Goal: Task Accomplishment & Management: Manage account settings

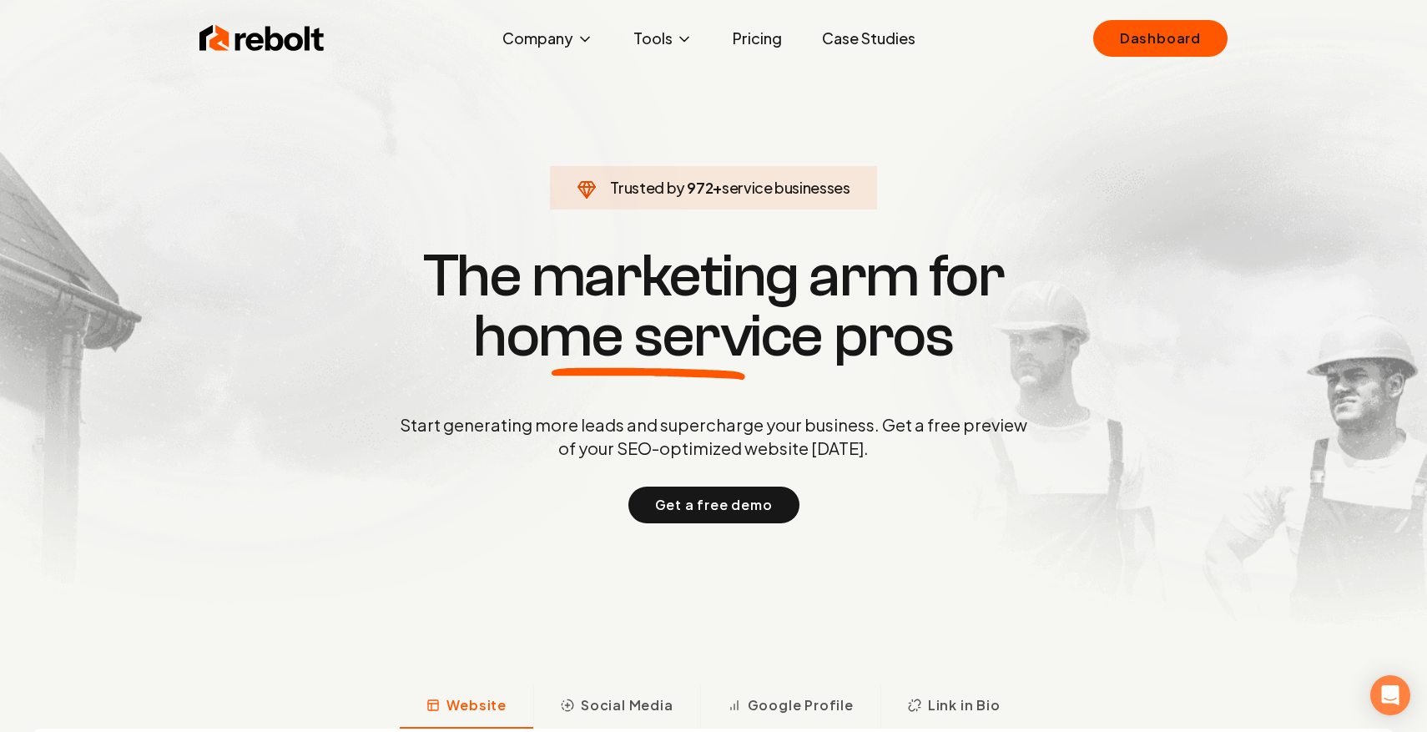
click at [1118, 14] on div "Rebolt Company About Blog Jobs Tools Google Review QR Code Generator Google Bus…" at bounding box center [713, 38] width 1068 height 50
click at [1117, 33] on link "Dashboard" at bounding box center [1160, 38] width 134 height 37
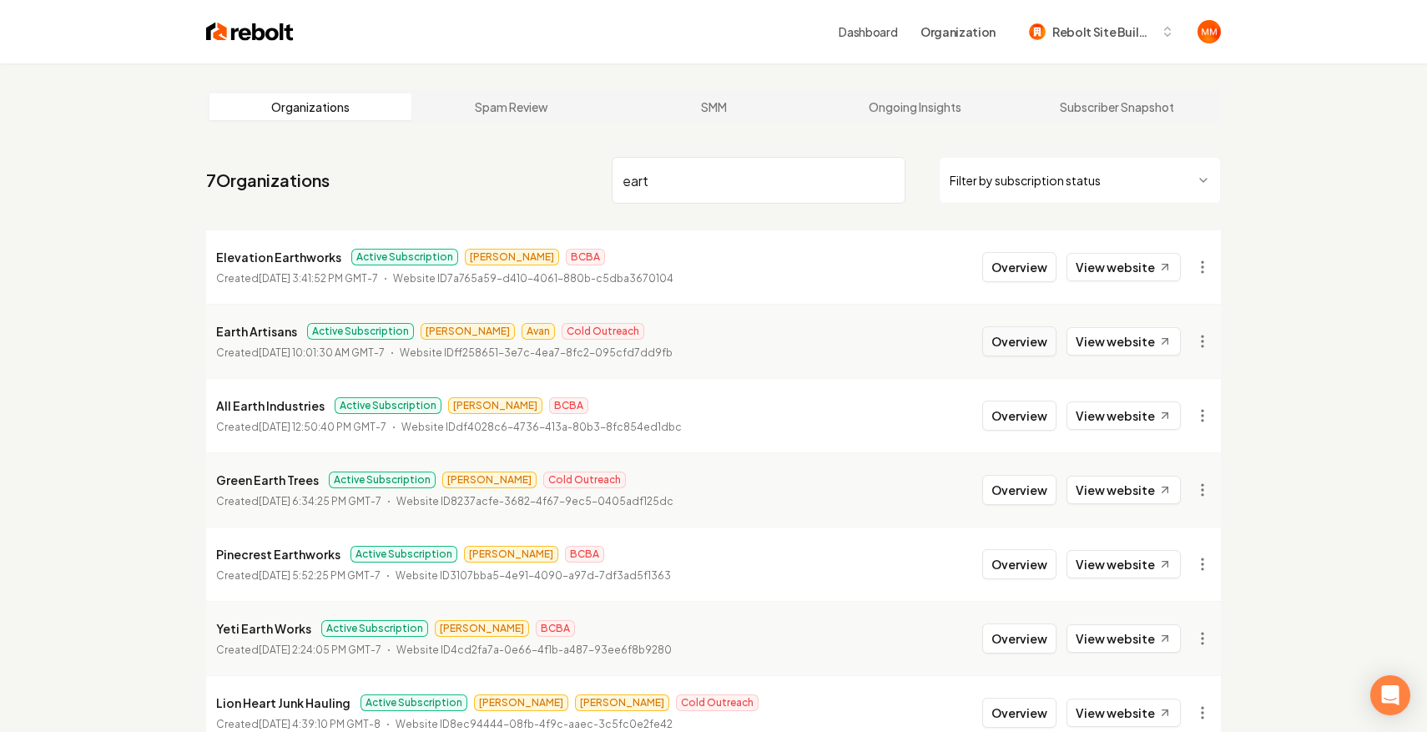
type input "eart"
click at [995, 353] on button "Overview" at bounding box center [1019, 341] width 74 height 30
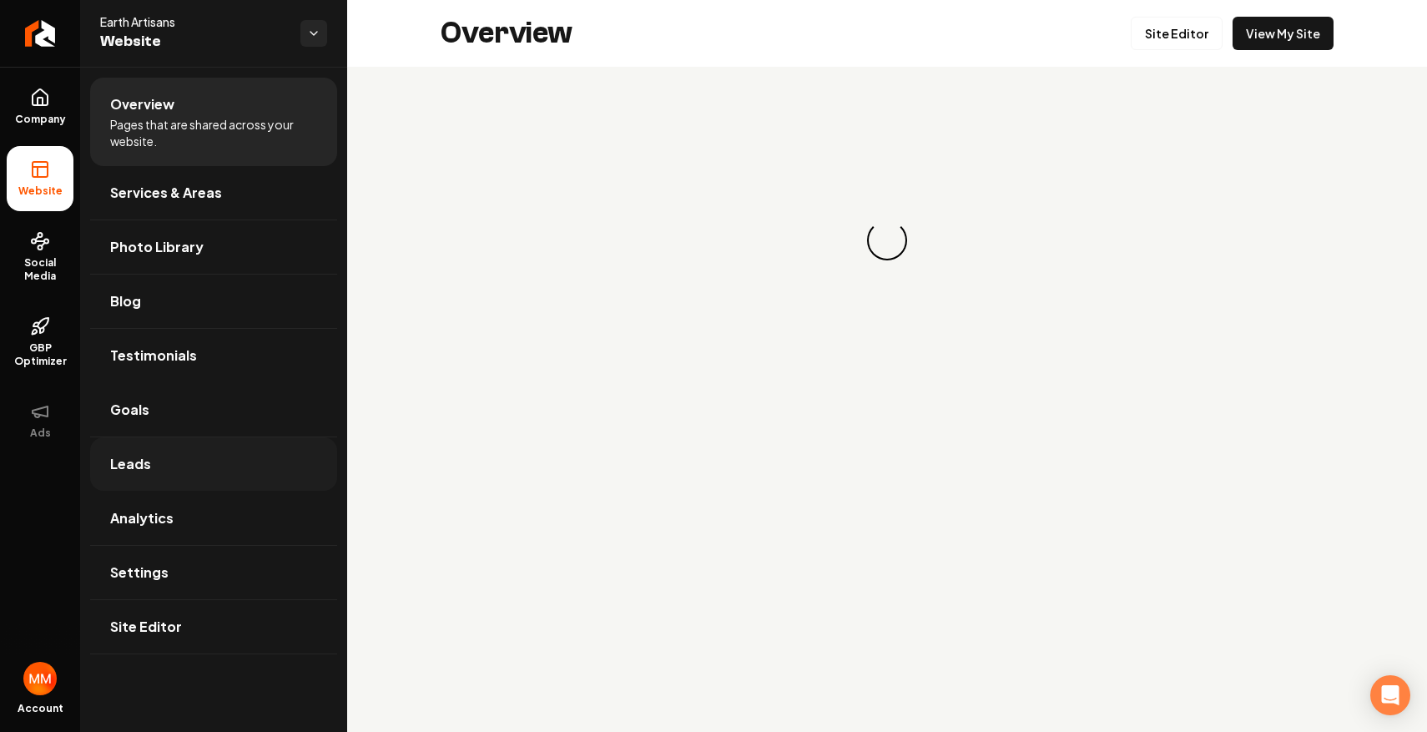
click at [273, 438] on link "Leads" at bounding box center [213, 463] width 247 height 53
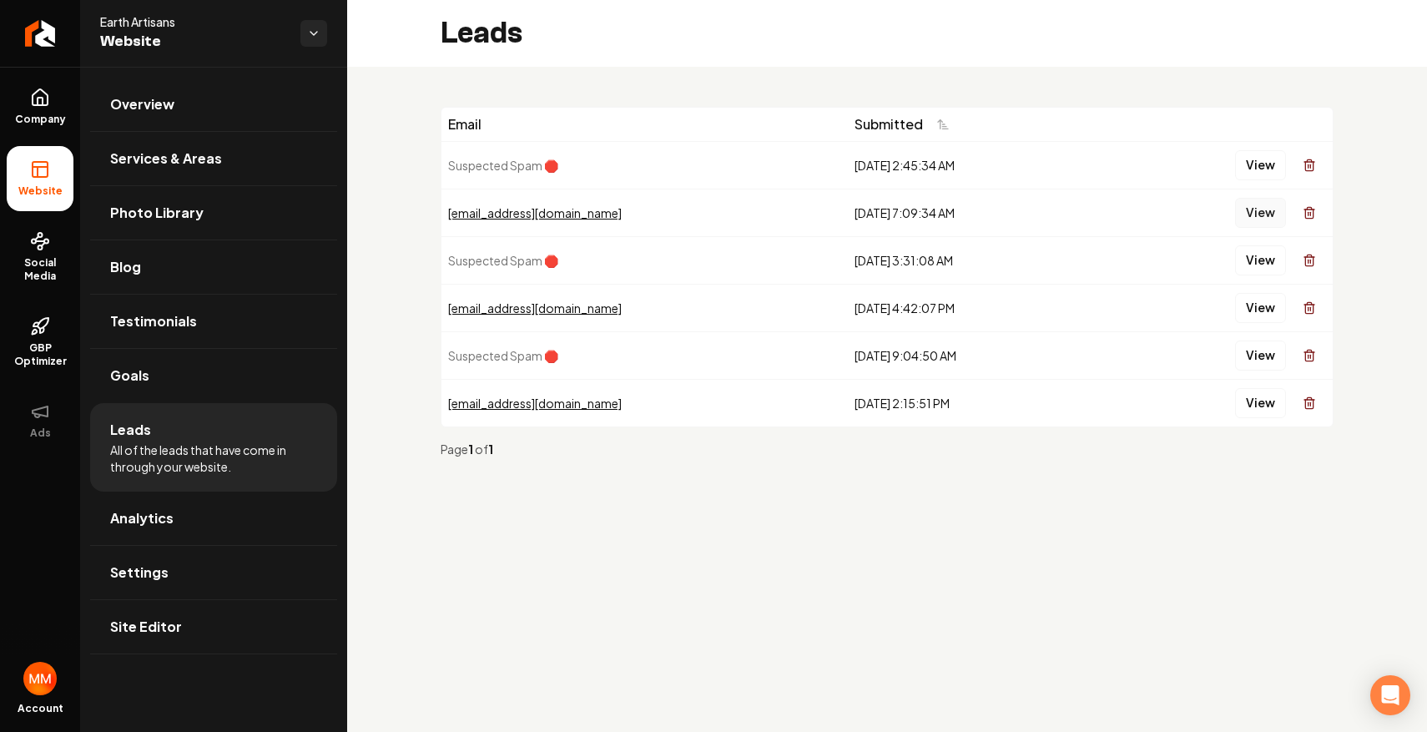
click at [1251, 212] on button "View" at bounding box center [1260, 213] width 51 height 30
click at [54, 28] on link "Return to dashboard" at bounding box center [40, 33] width 80 height 67
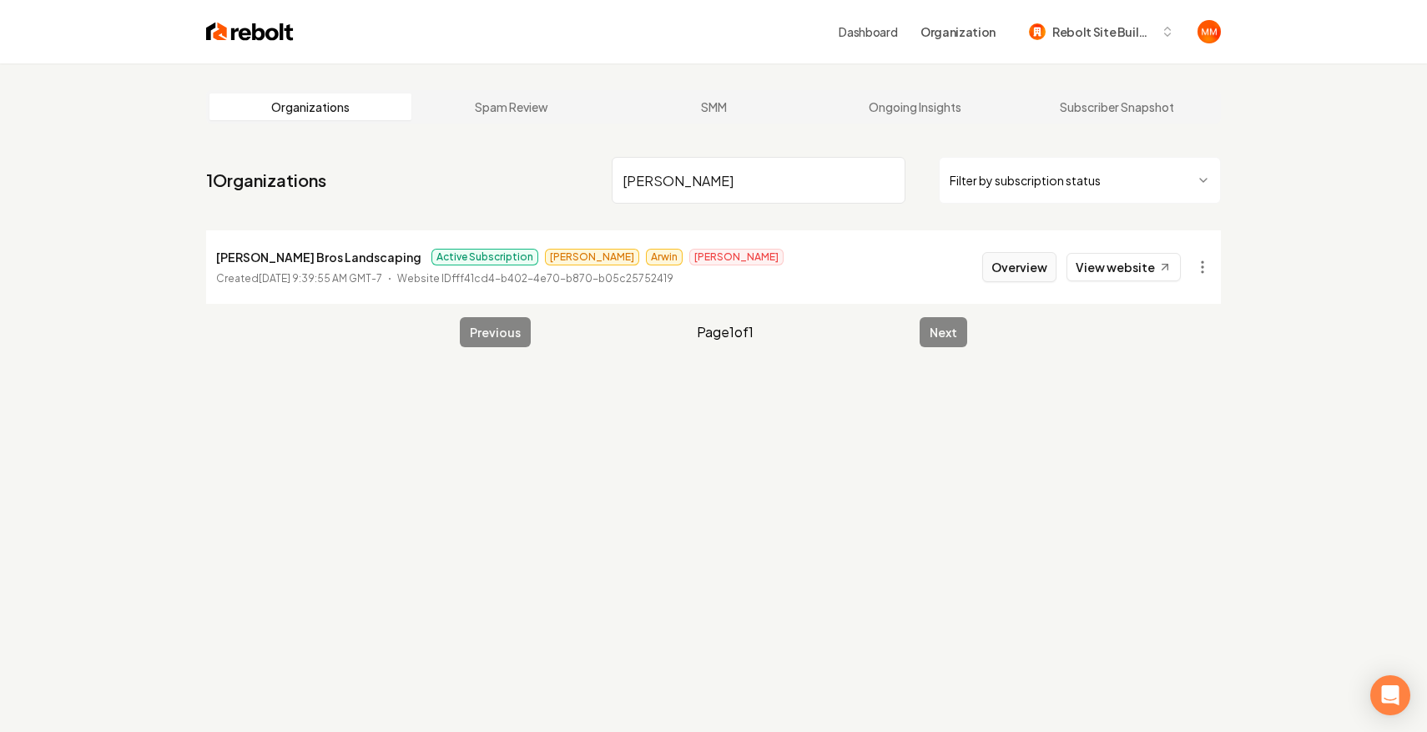
type input "[PERSON_NAME]"
click at [1009, 275] on button "Overview" at bounding box center [1019, 267] width 74 height 30
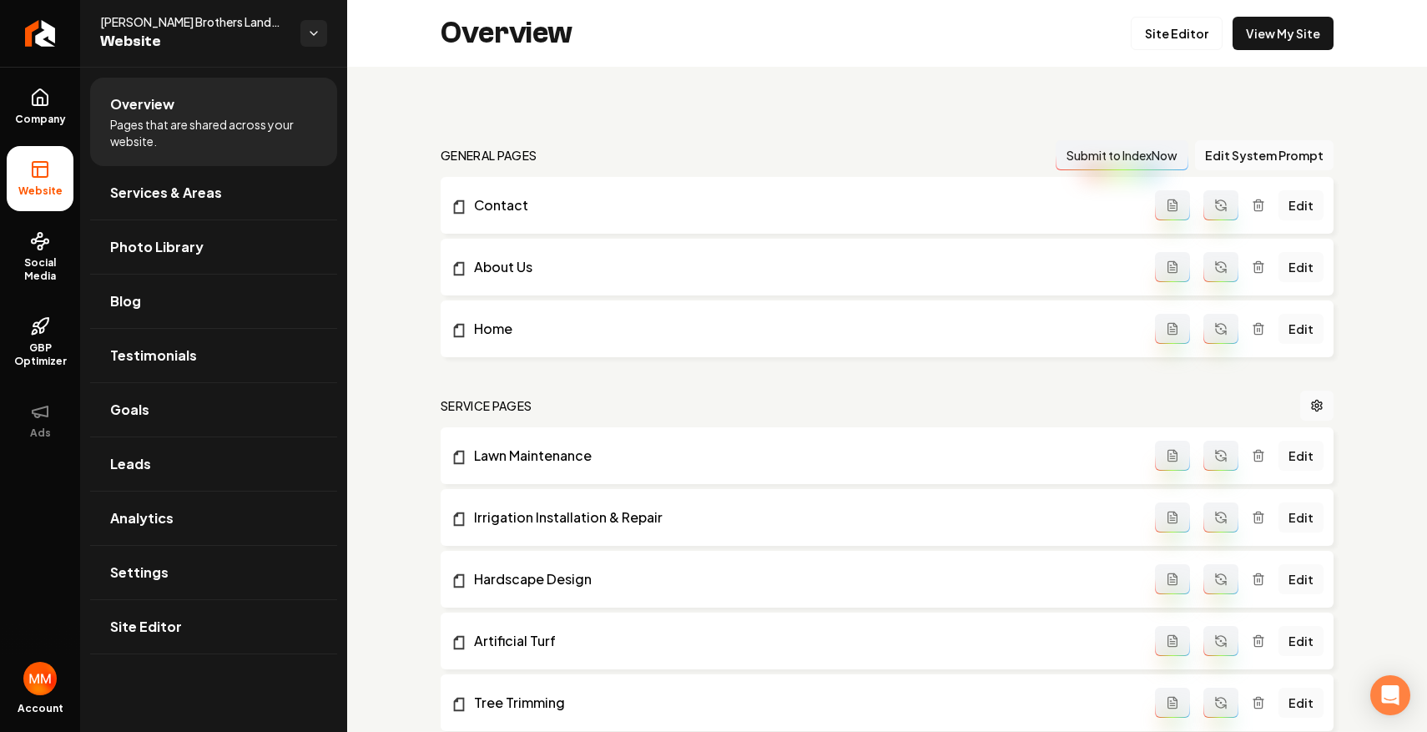
click at [1009, 275] on link "About Us" at bounding box center [803, 267] width 704 height 20
click at [199, 458] on link "Leads" at bounding box center [213, 463] width 247 height 53
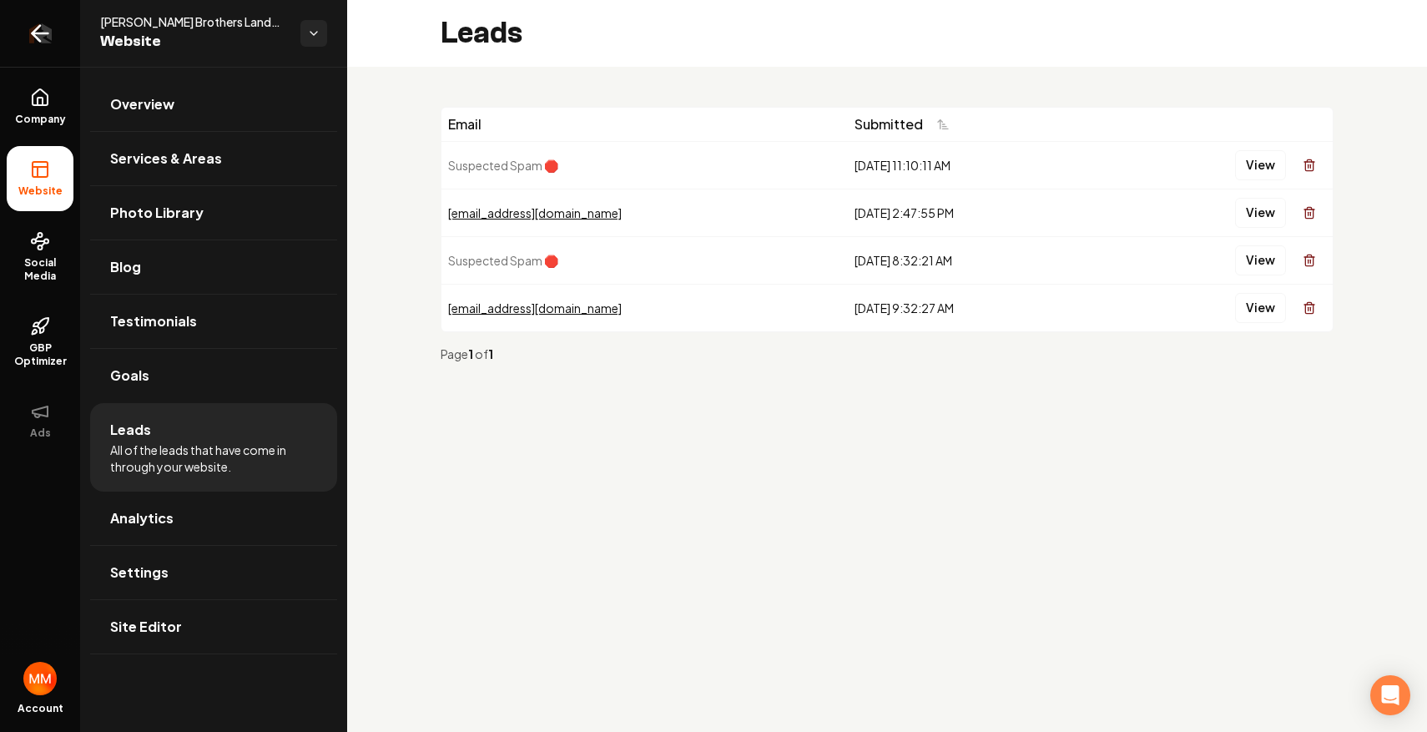
click at [27, 31] on icon "Return to dashboard" at bounding box center [40, 33] width 27 height 27
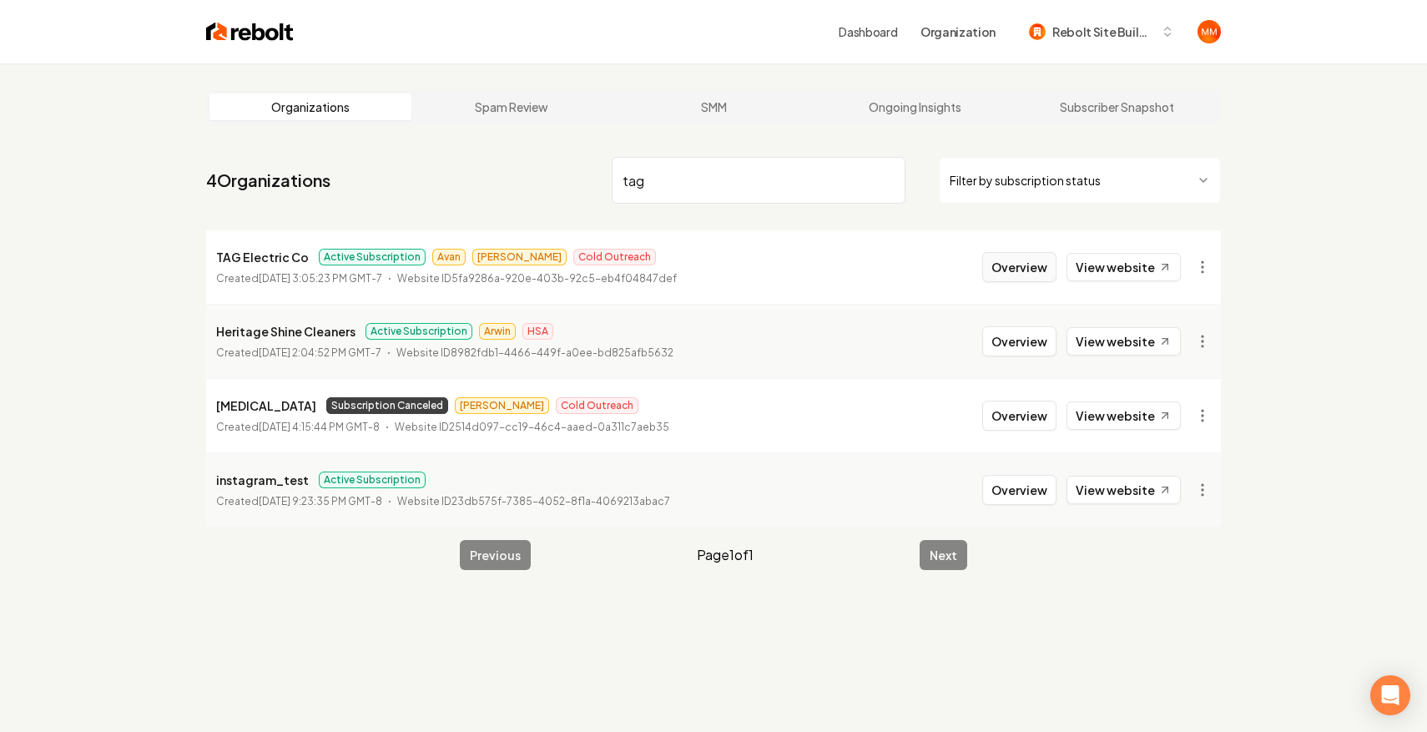
type input "tag"
click at [1005, 259] on button "Overview" at bounding box center [1019, 267] width 74 height 30
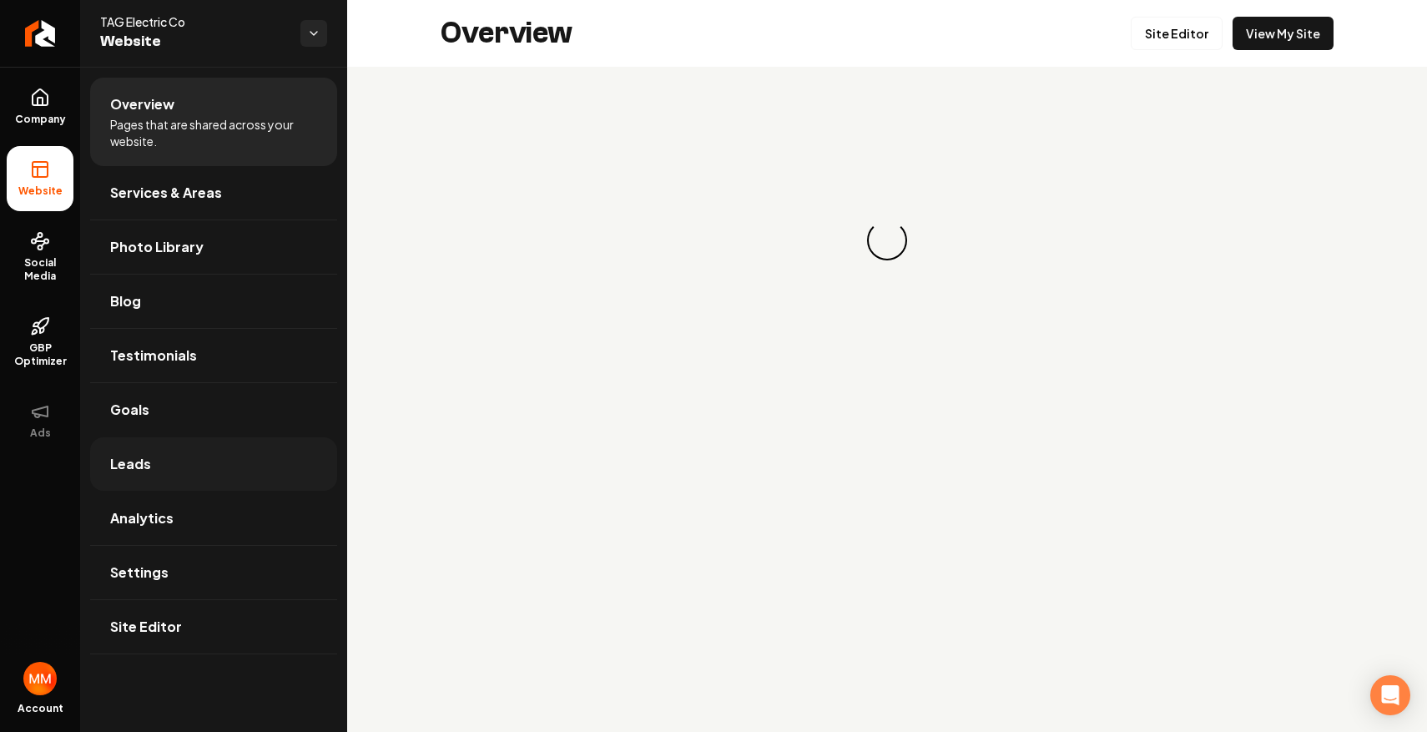
click at [211, 470] on link "Leads" at bounding box center [213, 463] width 247 height 53
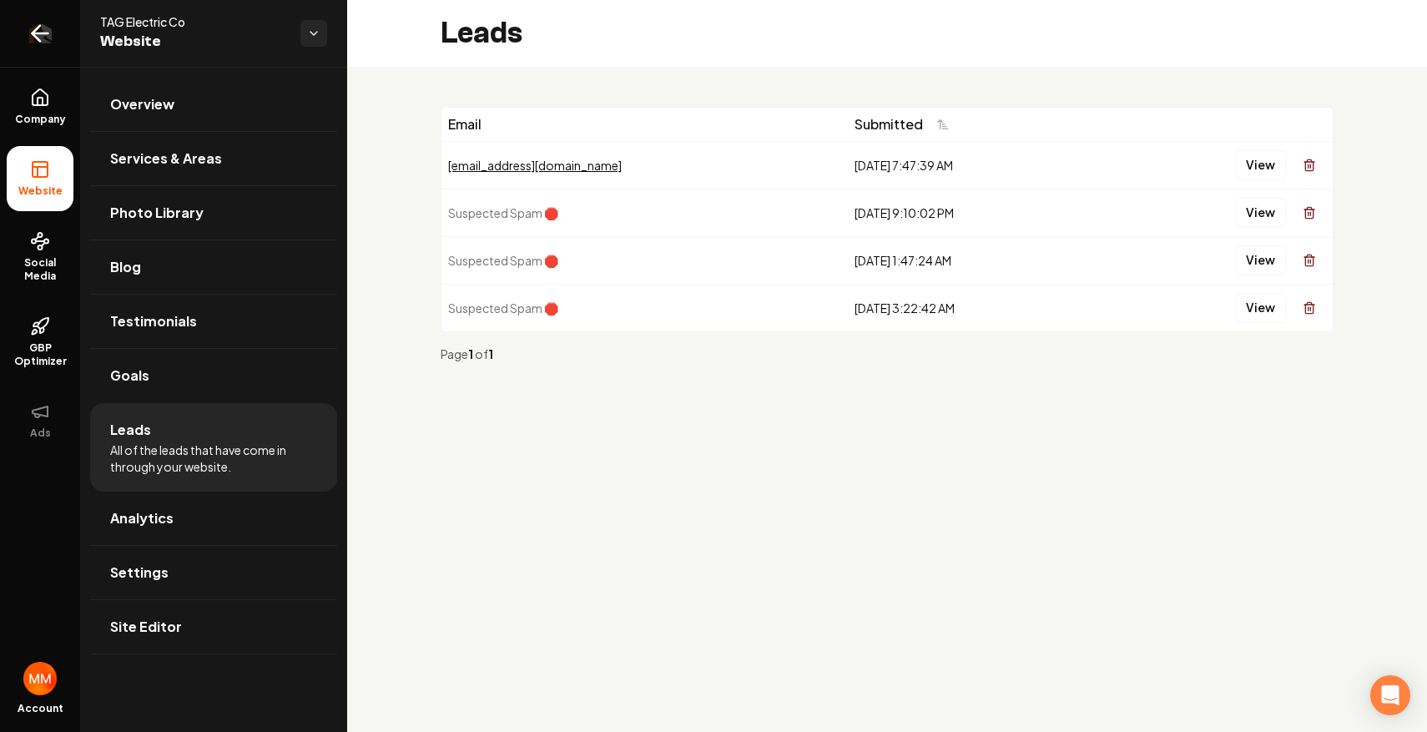
click at [54, 28] on link "Return to dashboard" at bounding box center [40, 33] width 80 height 67
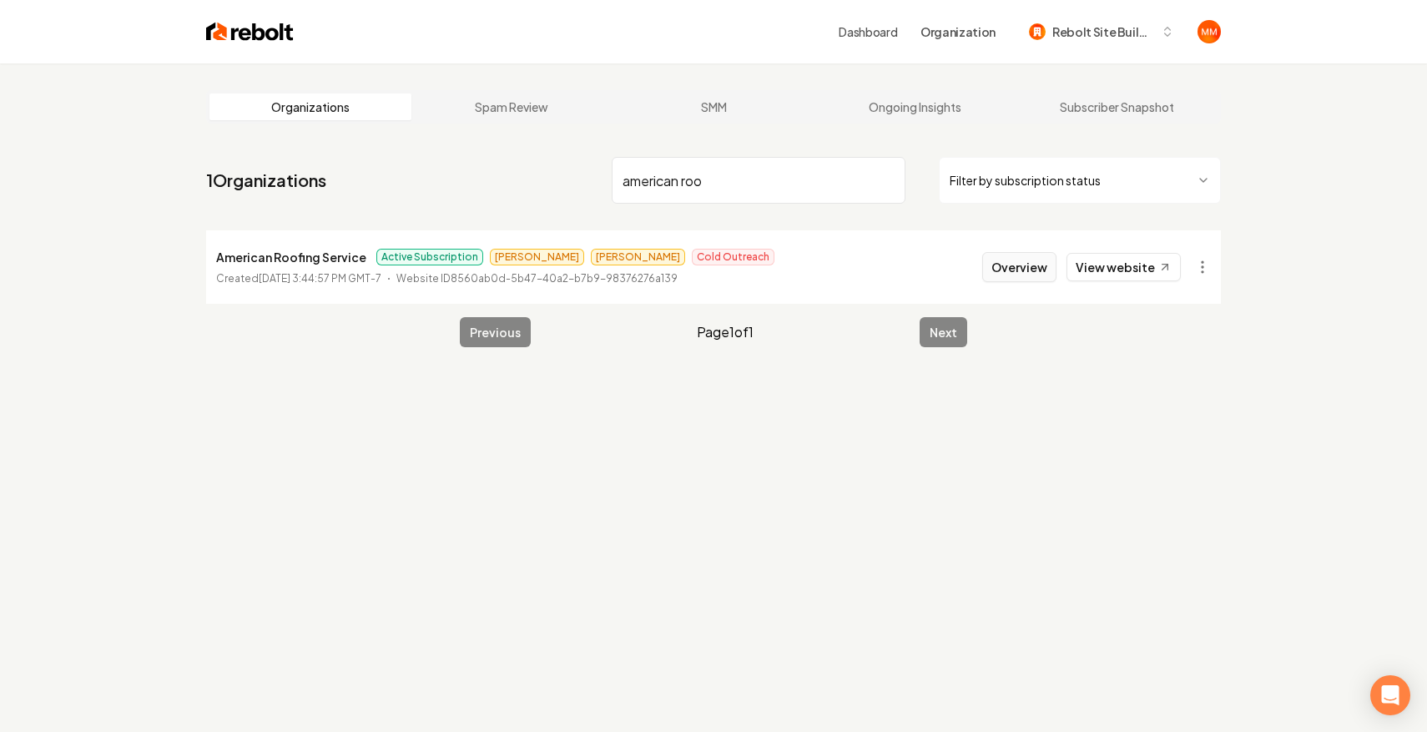
type input "american roo"
click at [1031, 270] on button "Overview" at bounding box center [1019, 267] width 74 height 30
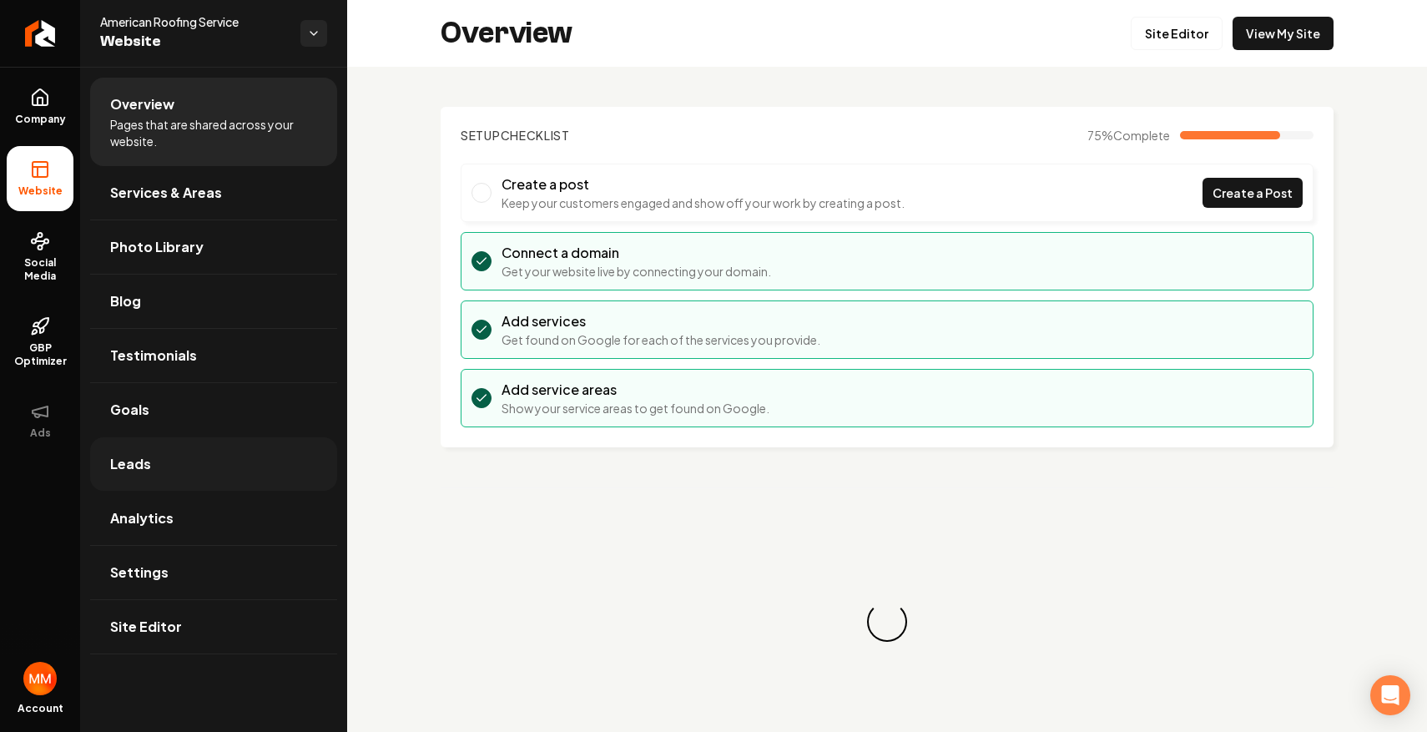
click at [180, 441] on link "Leads" at bounding box center [213, 463] width 247 height 53
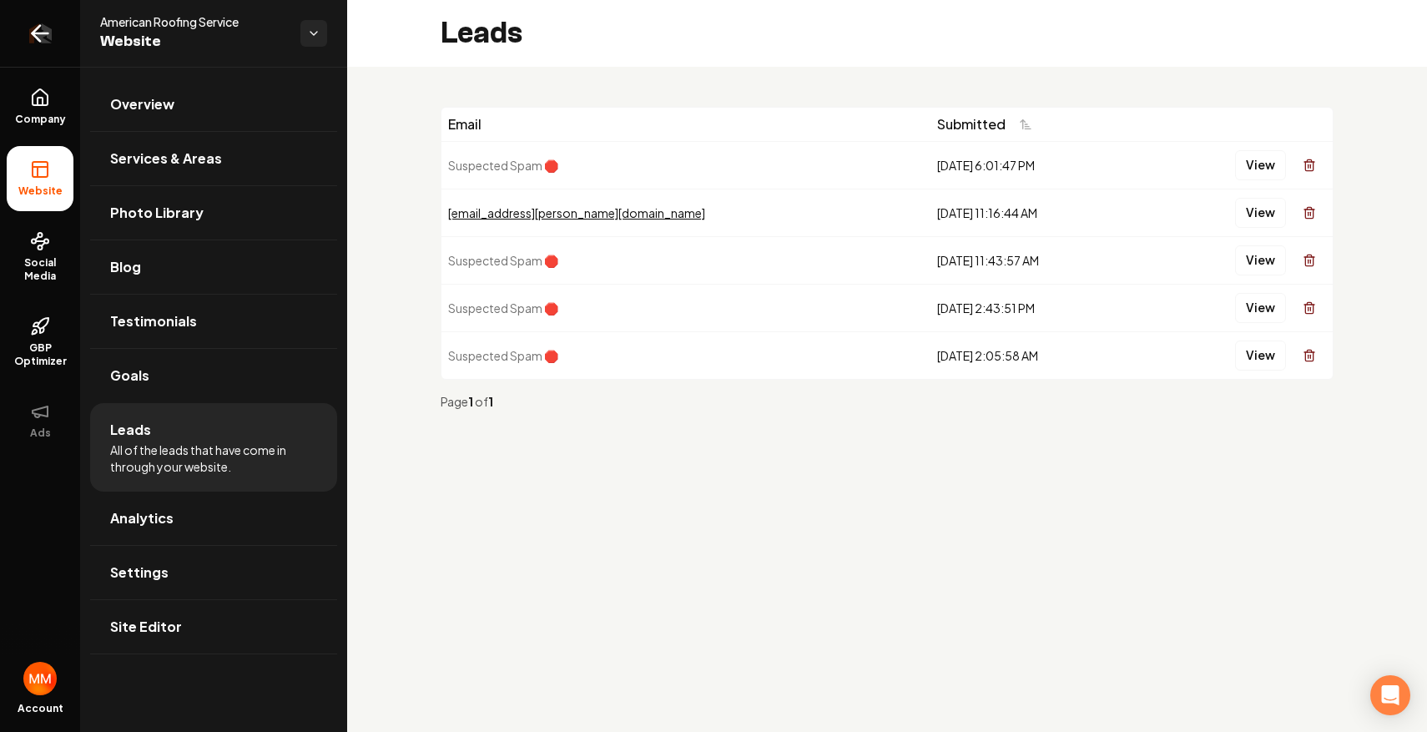
click at [43, 23] on icon "Return to dashboard" at bounding box center [40, 33] width 27 height 27
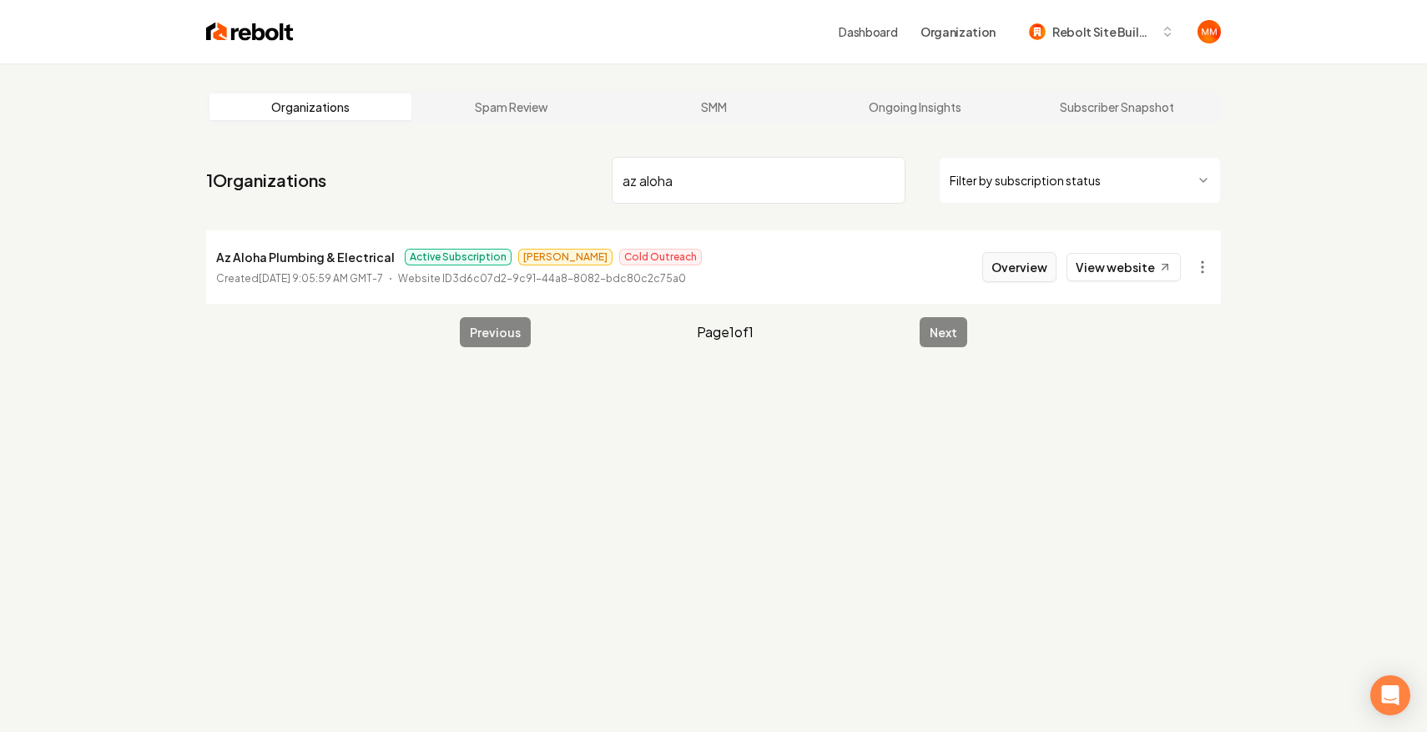
type input "az aloha"
click at [991, 267] on button "Overview" at bounding box center [1019, 267] width 74 height 30
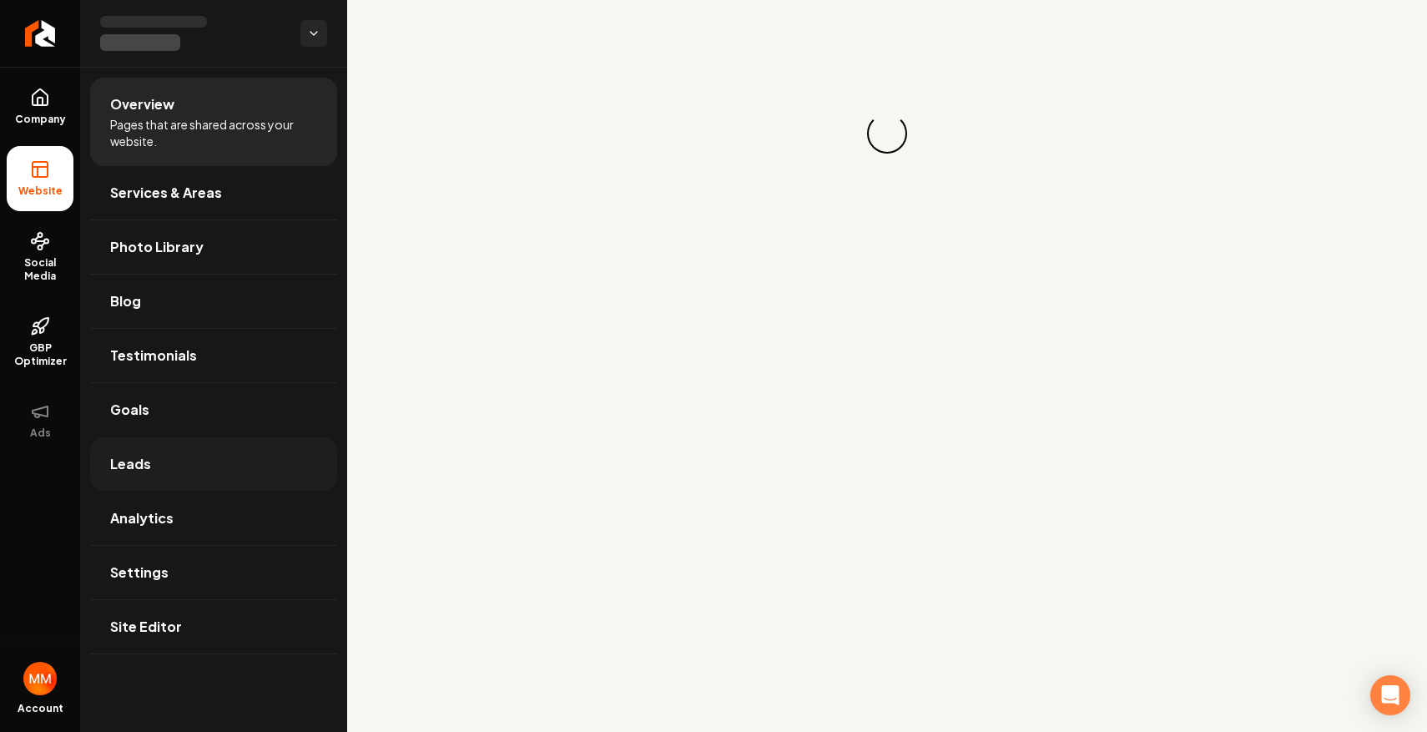
click at [251, 453] on link "Leads" at bounding box center [213, 463] width 247 height 53
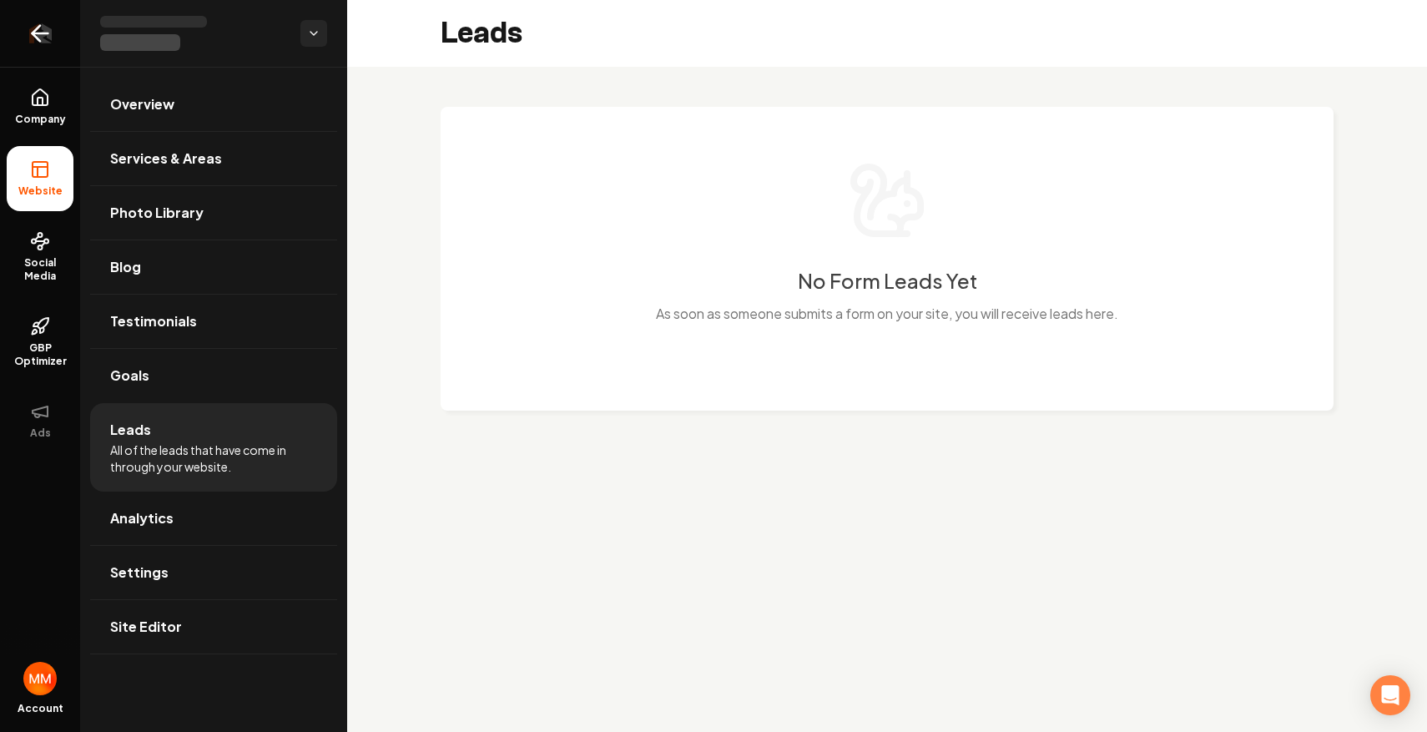
click at [46, 37] on icon "Return to dashboard" at bounding box center [40, 33] width 27 height 27
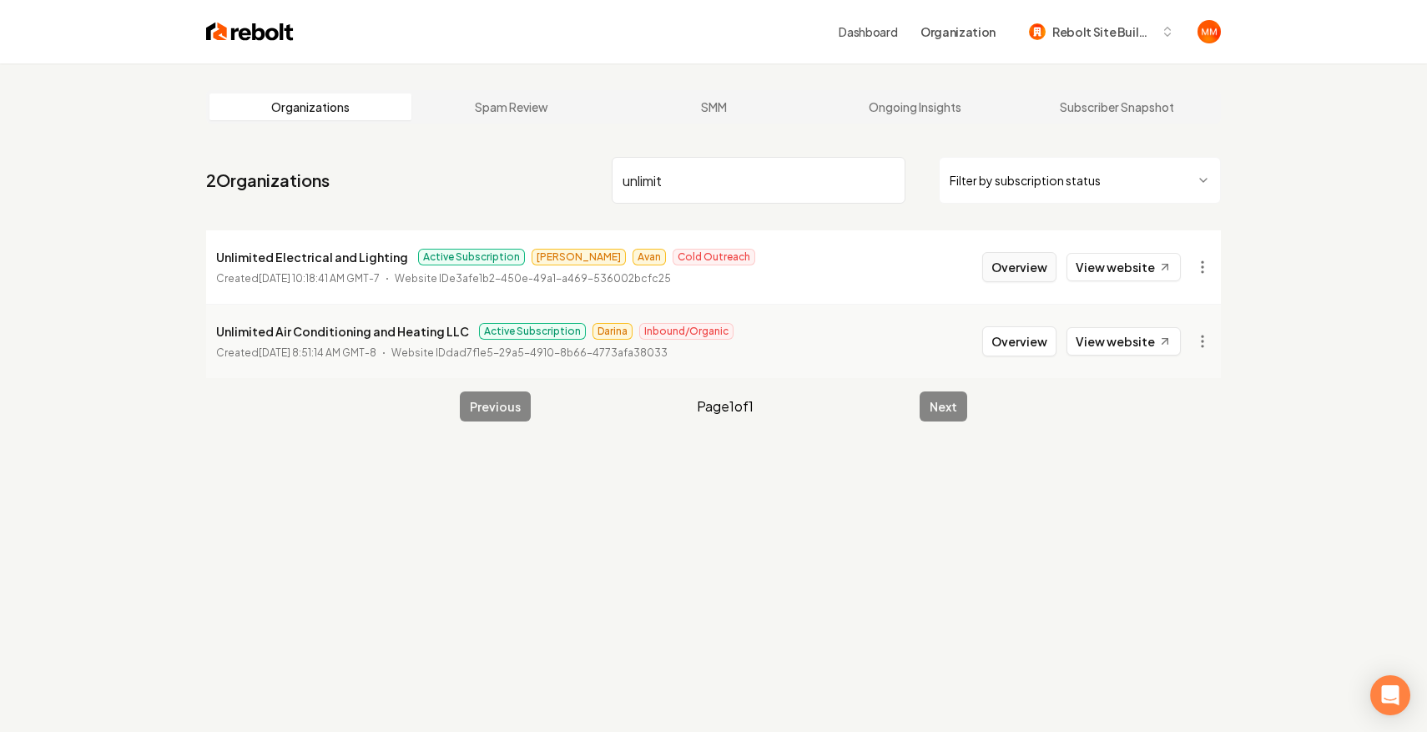
type input "unlimit"
click at [1015, 269] on button "Overview" at bounding box center [1019, 267] width 74 height 30
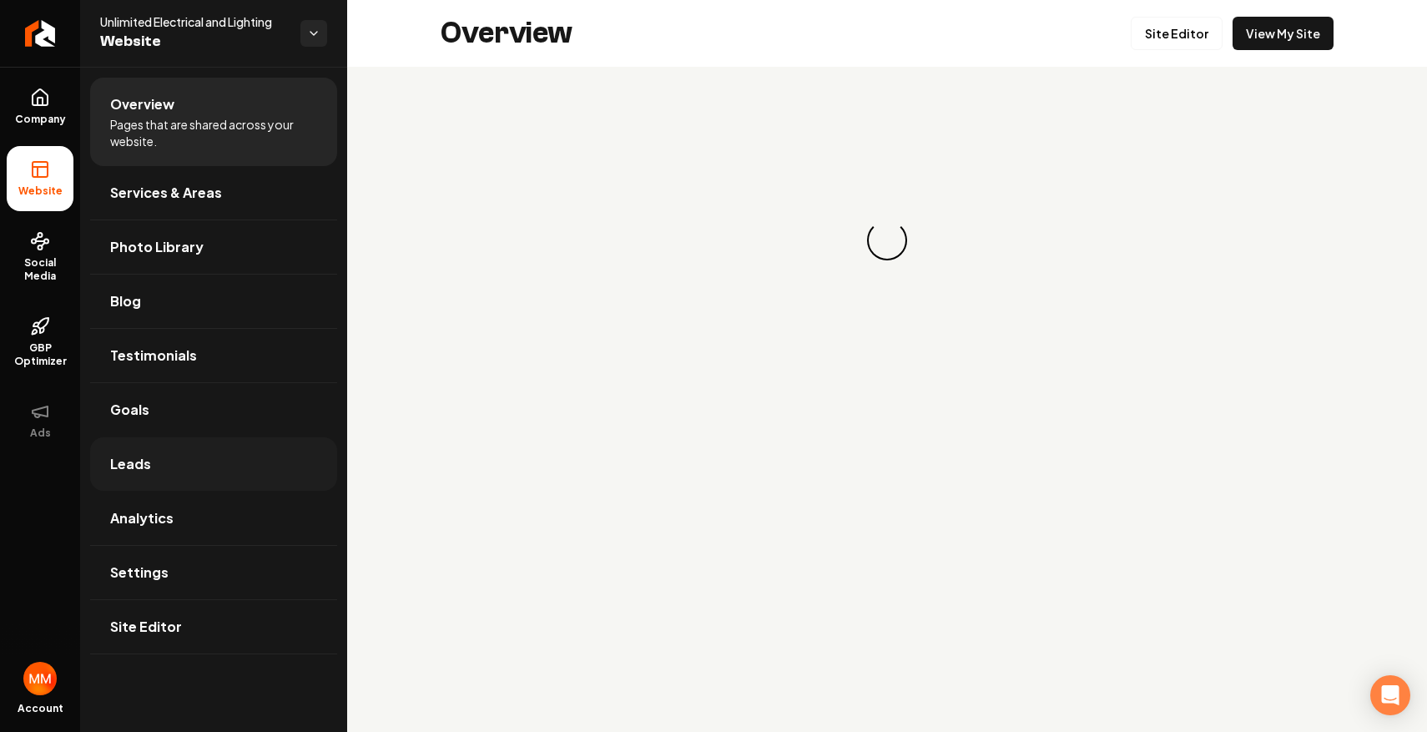
click at [275, 476] on link "Leads" at bounding box center [213, 463] width 247 height 53
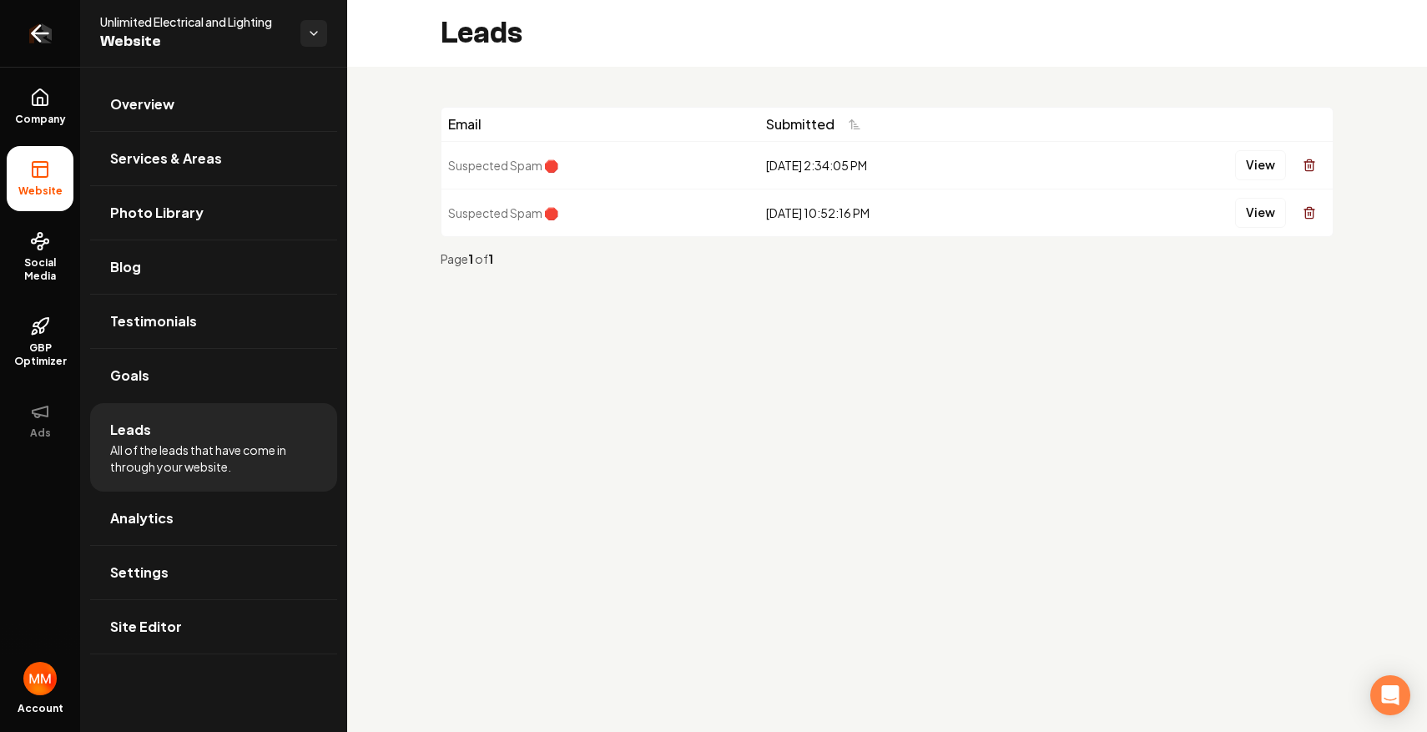
click at [31, 24] on icon "Return to dashboard" at bounding box center [40, 33] width 27 height 27
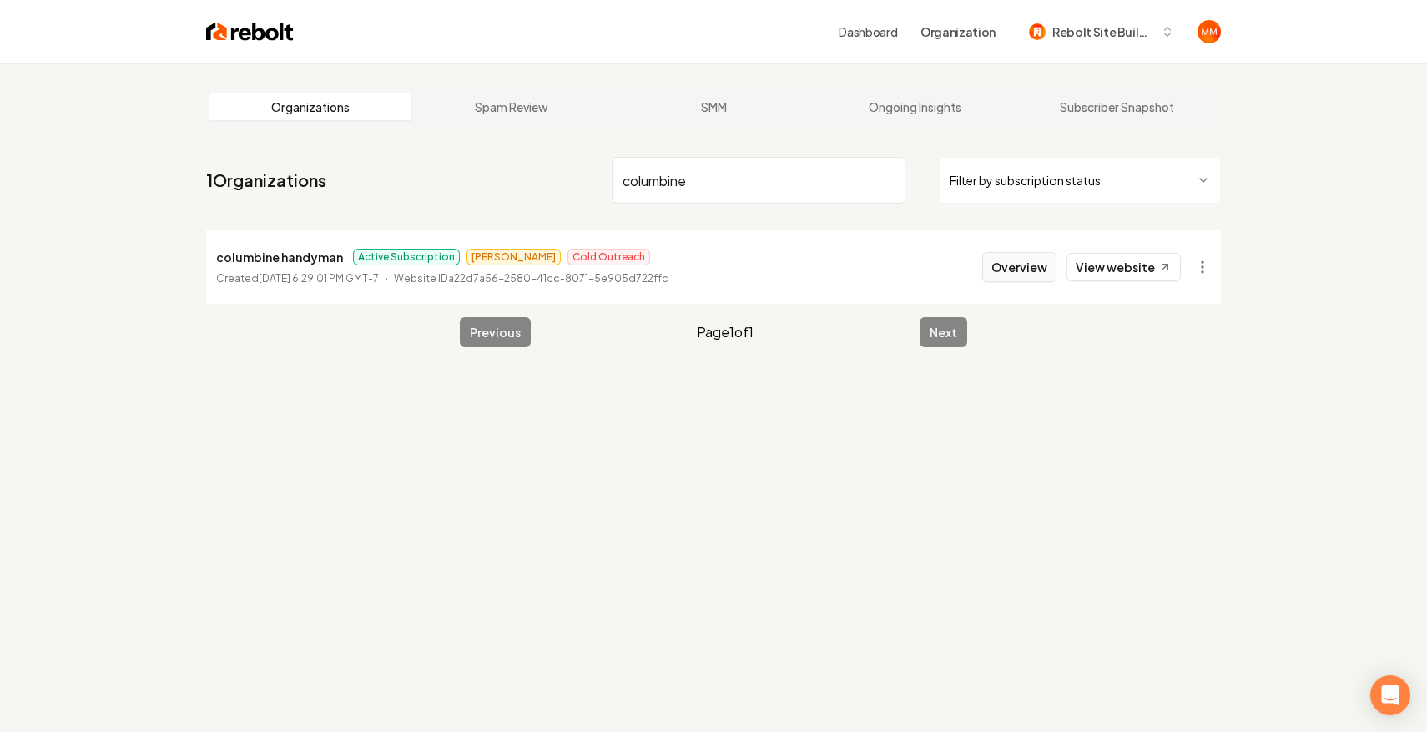
type input "columbine"
click at [1001, 281] on button "Overview" at bounding box center [1019, 267] width 74 height 30
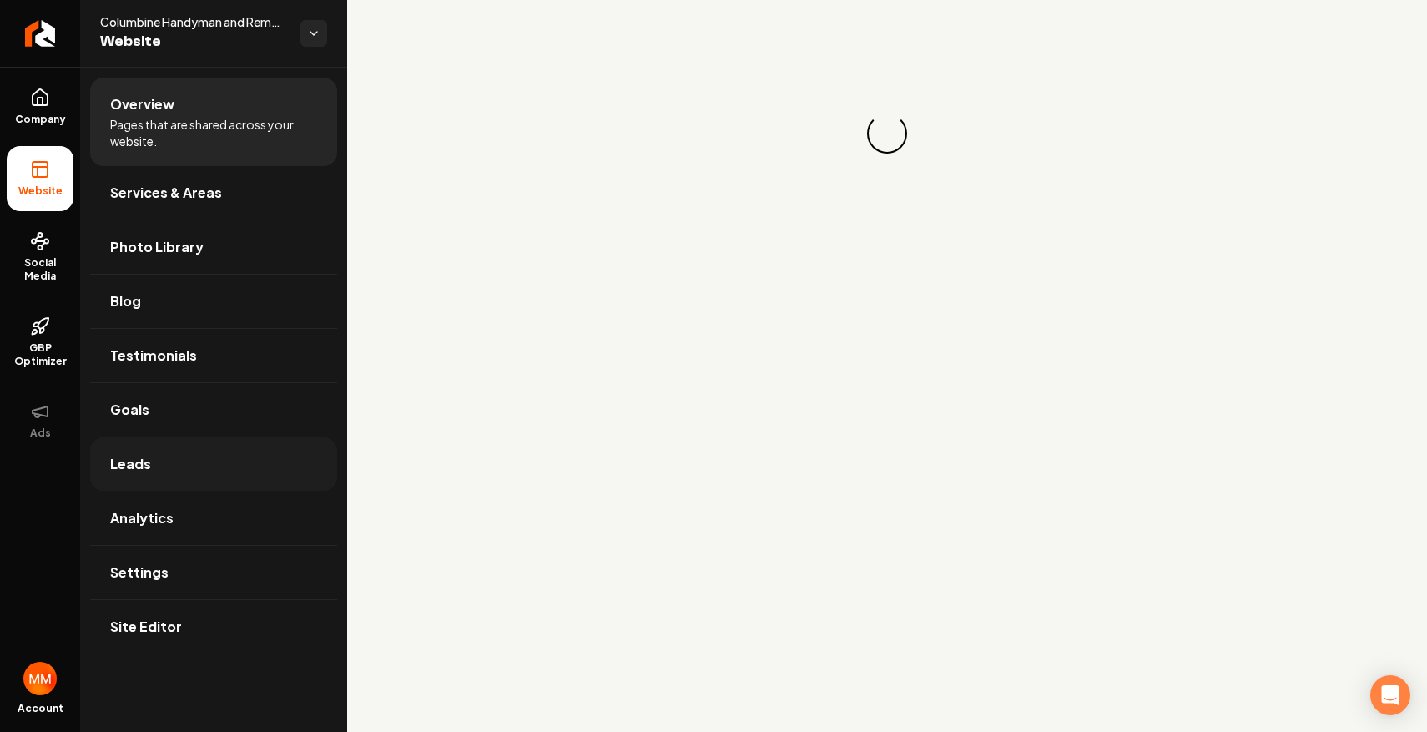
click at [247, 460] on link "Leads" at bounding box center [213, 463] width 247 height 53
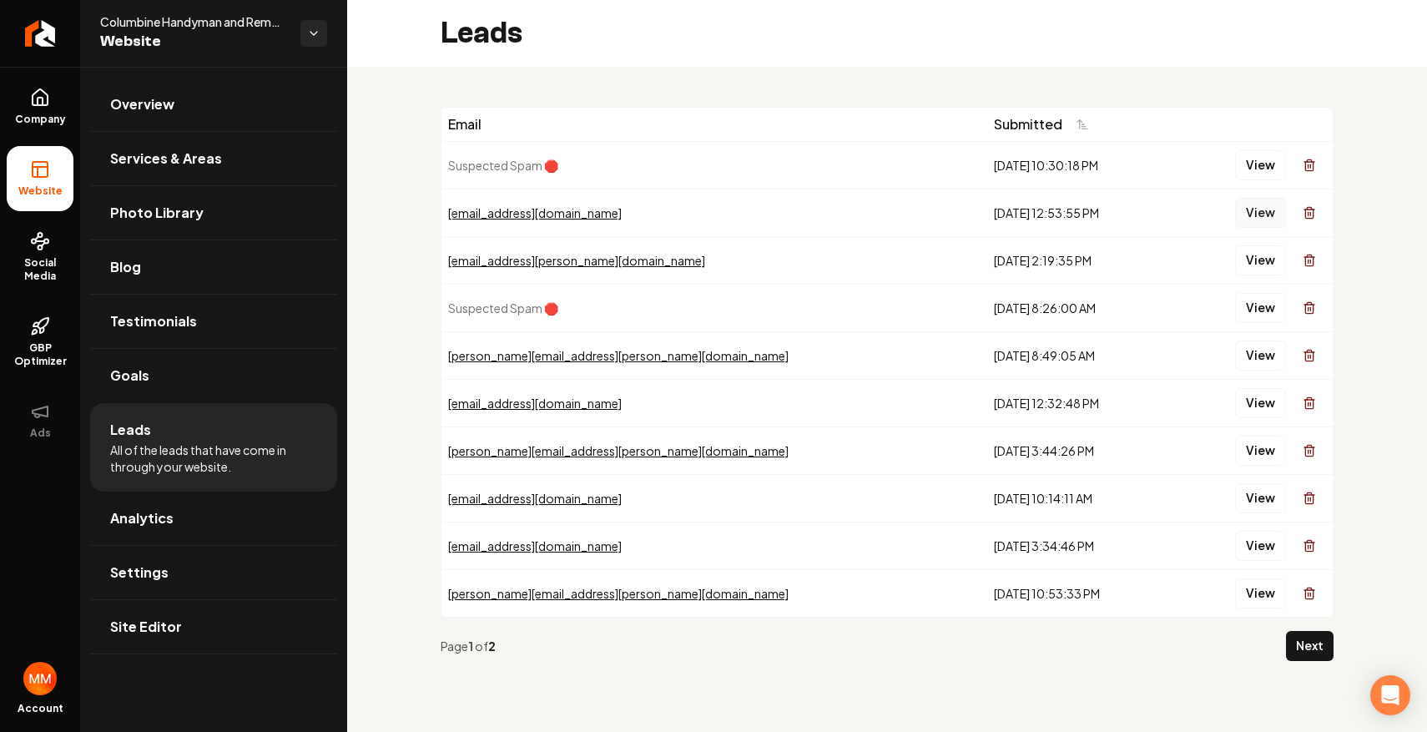
click at [1248, 203] on button "View" at bounding box center [1260, 213] width 51 height 30
click at [1253, 266] on button "View" at bounding box center [1260, 260] width 51 height 30
click at [1316, 630] on div "Page 1 of 2 Next" at bounding box center [887, 645] width 893 height 57
click at [1312, 641] on button "Next" at bounding box center [1310, 646] width 48 height 30
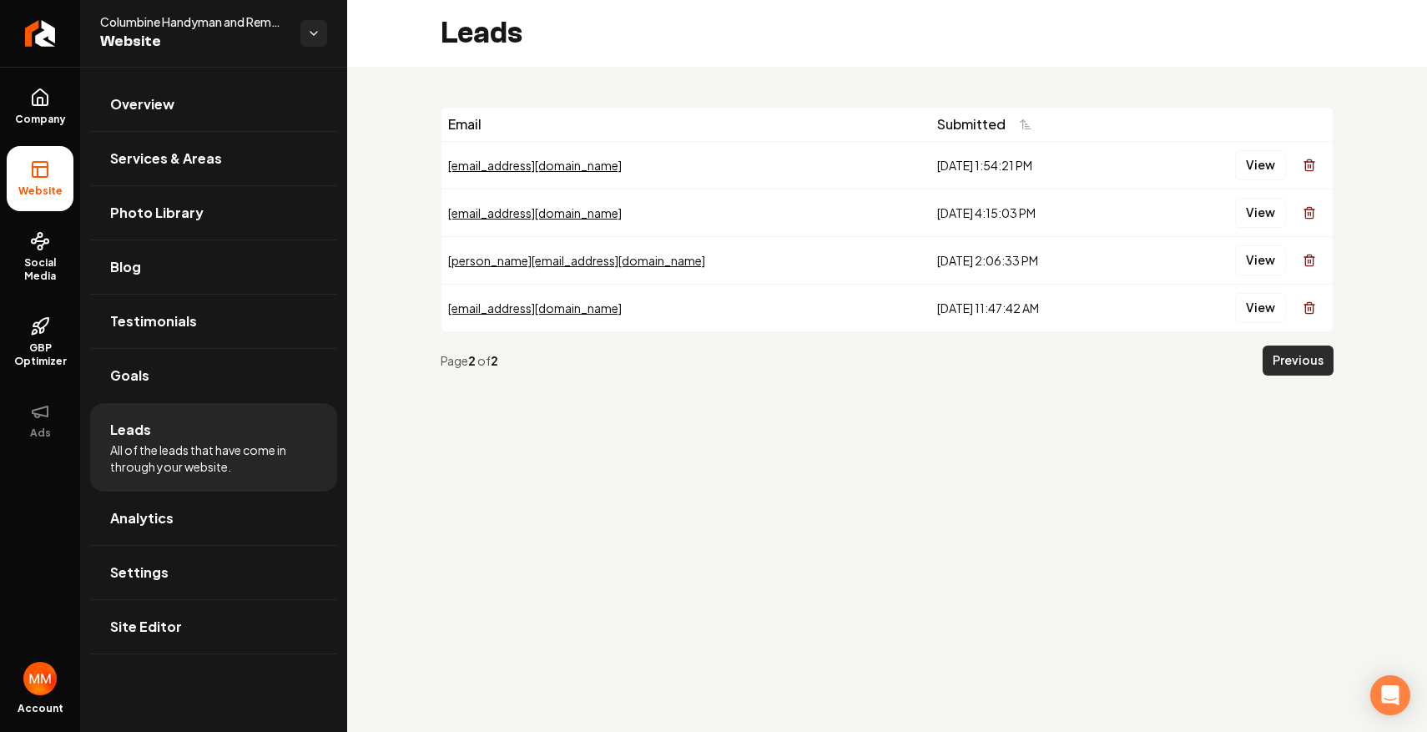
click at [1313, 360] on button "Previous" at bounding box center [1298, 360] width 71 height 30
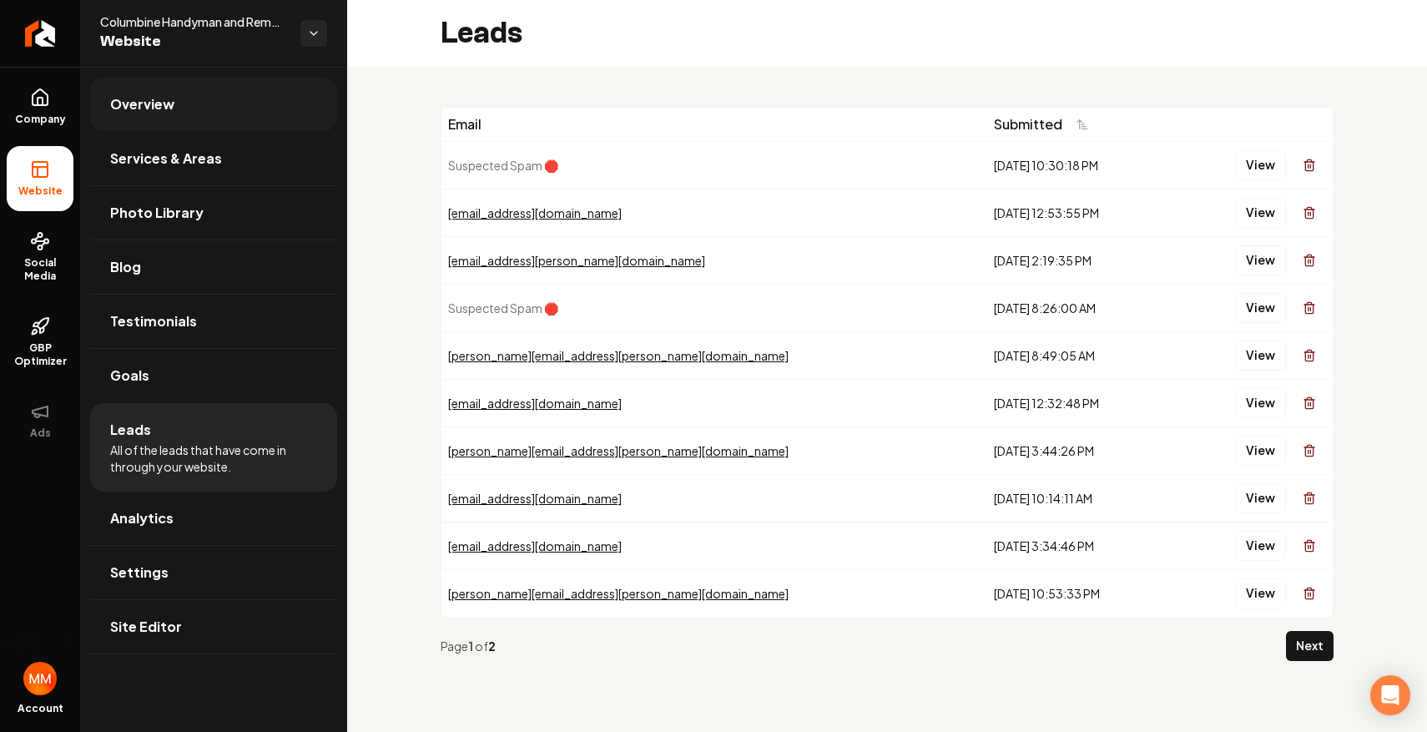
click at [222, 109] on link "Overview" at bounding box center [213, 104] width 247 height 53
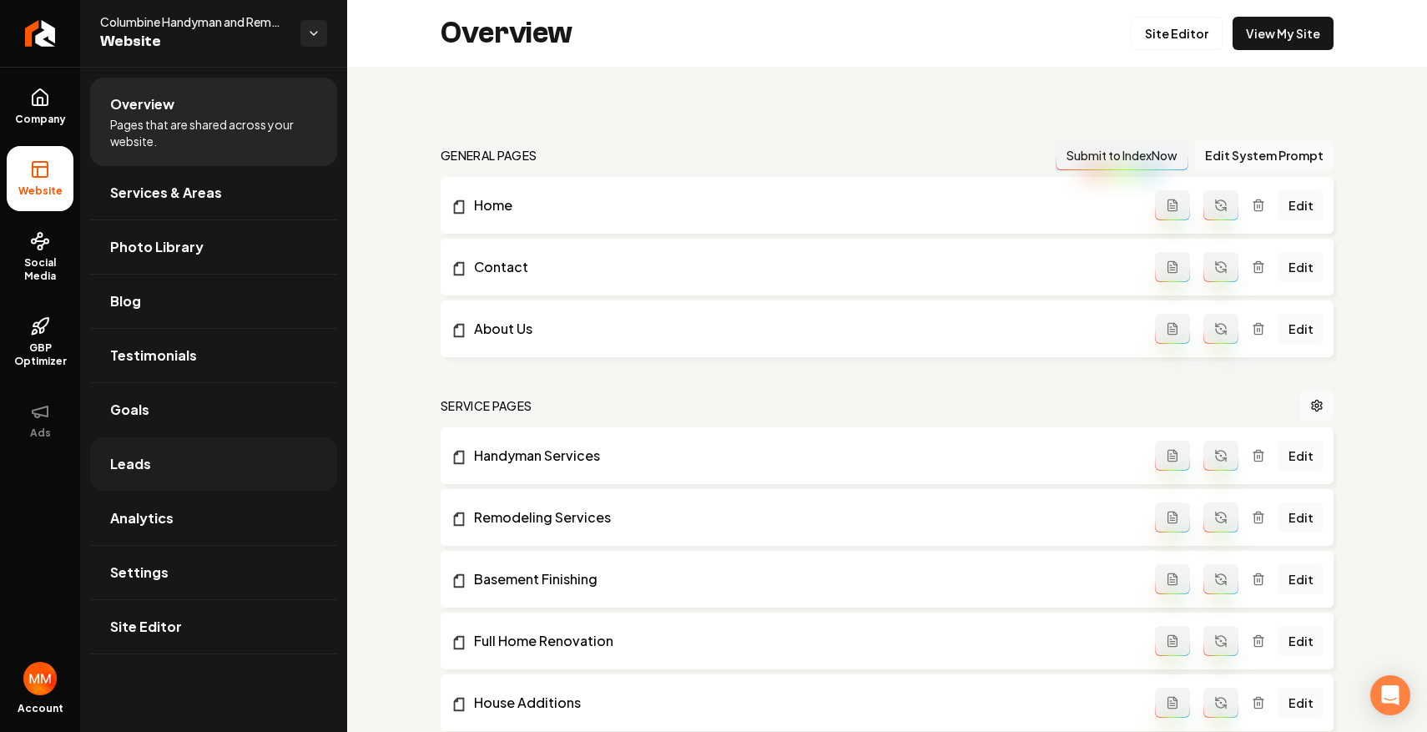
click at [196, 455] on link "Leads" at bounding box center [213, 463] width 247 height 53
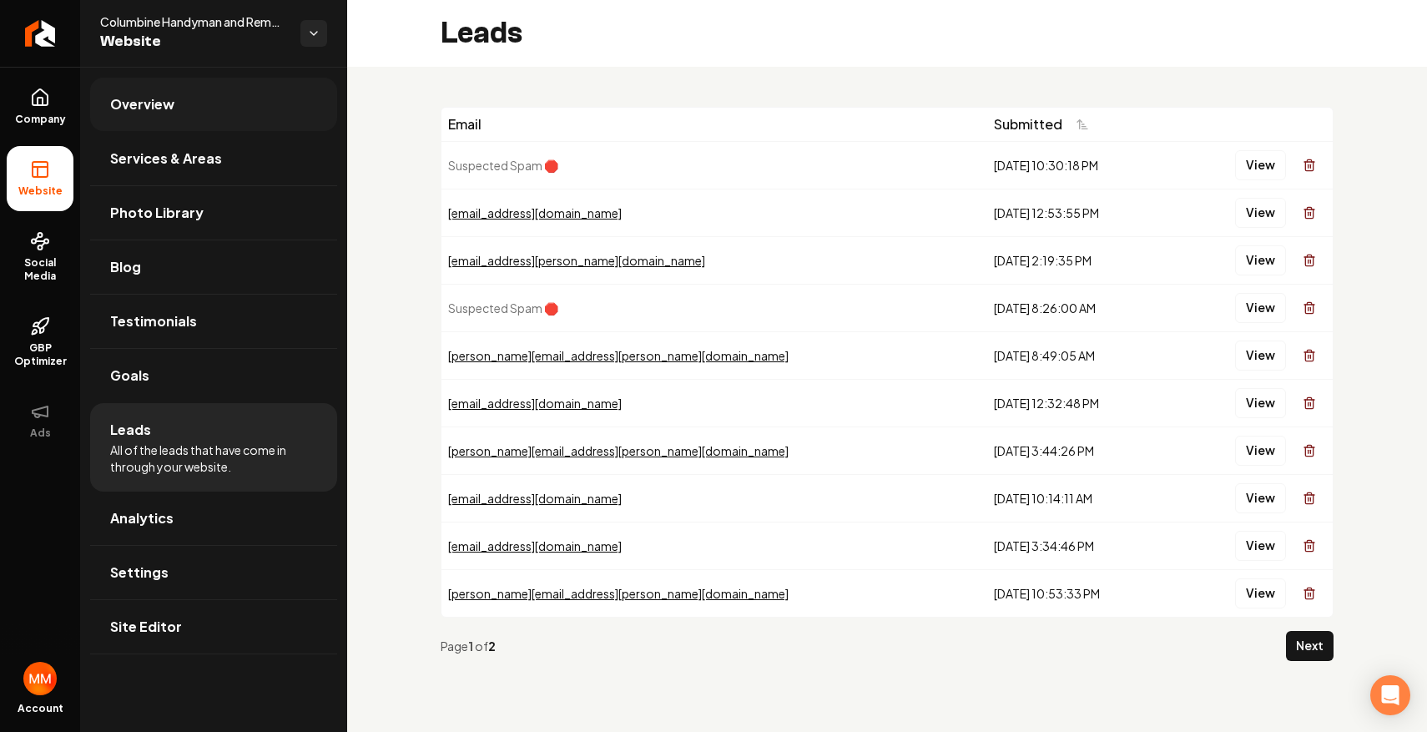
click at [260, 96] on link "Overview" at bounding box center [213, 104] width 247 height 53
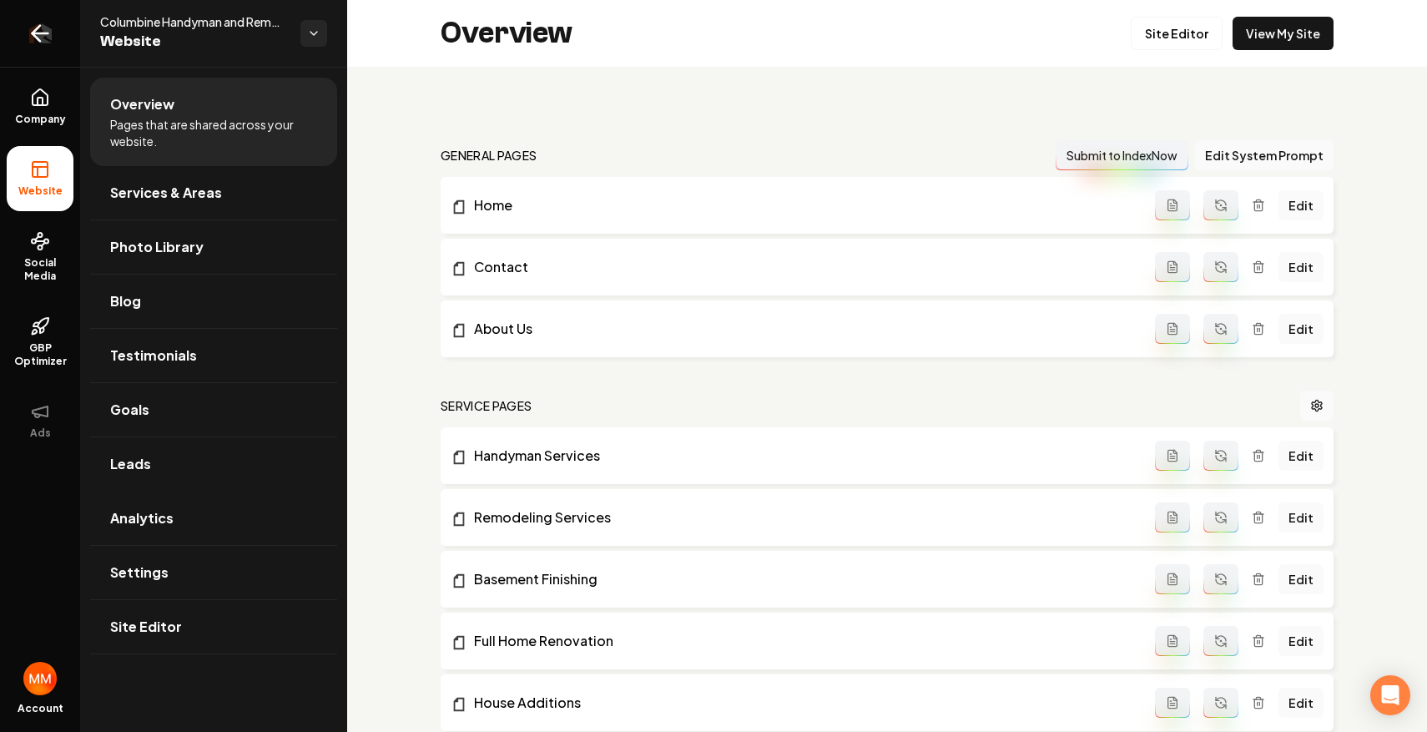
click at [45, 34] on icon "Return to dashboard" at bounding box center [40, 33] width 27 height 27
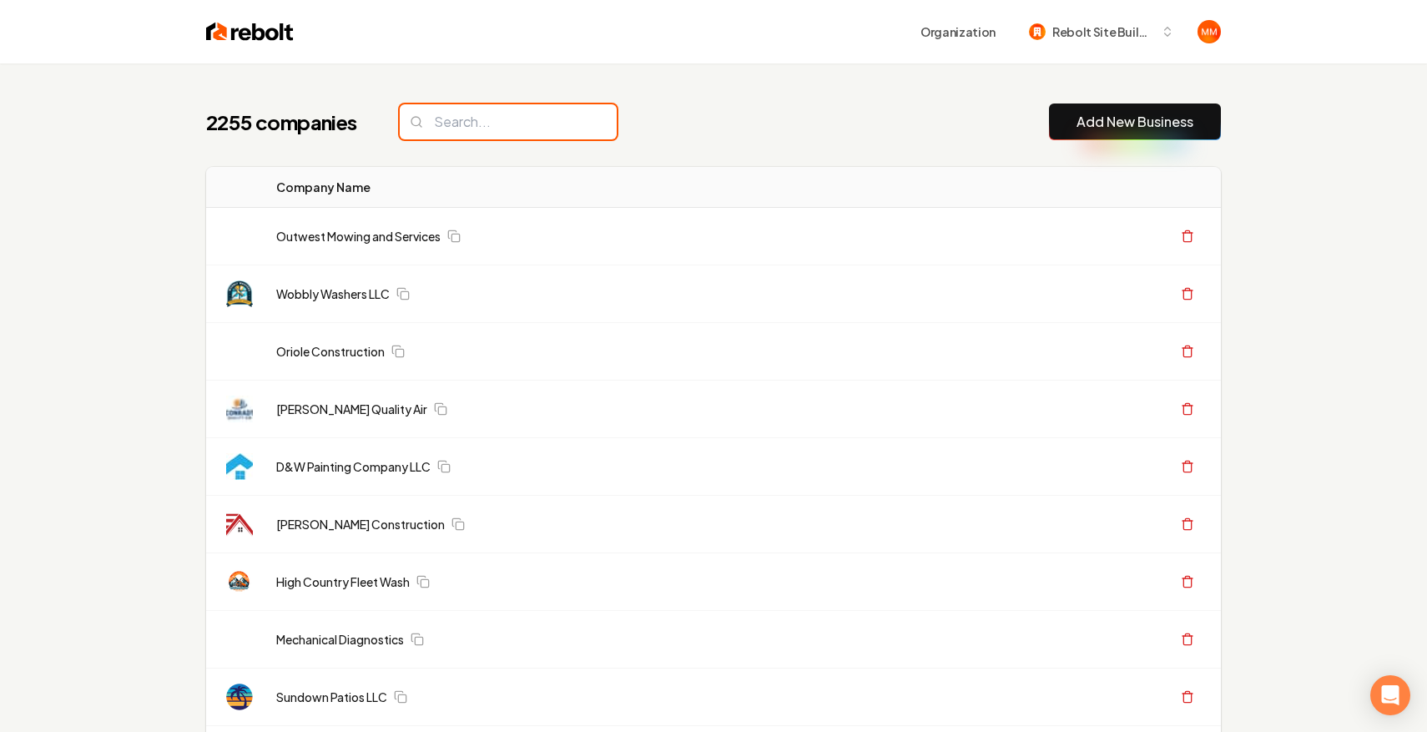
click at [454, 116] on input "search" at bounding box center [508, 121] width 217 height 35
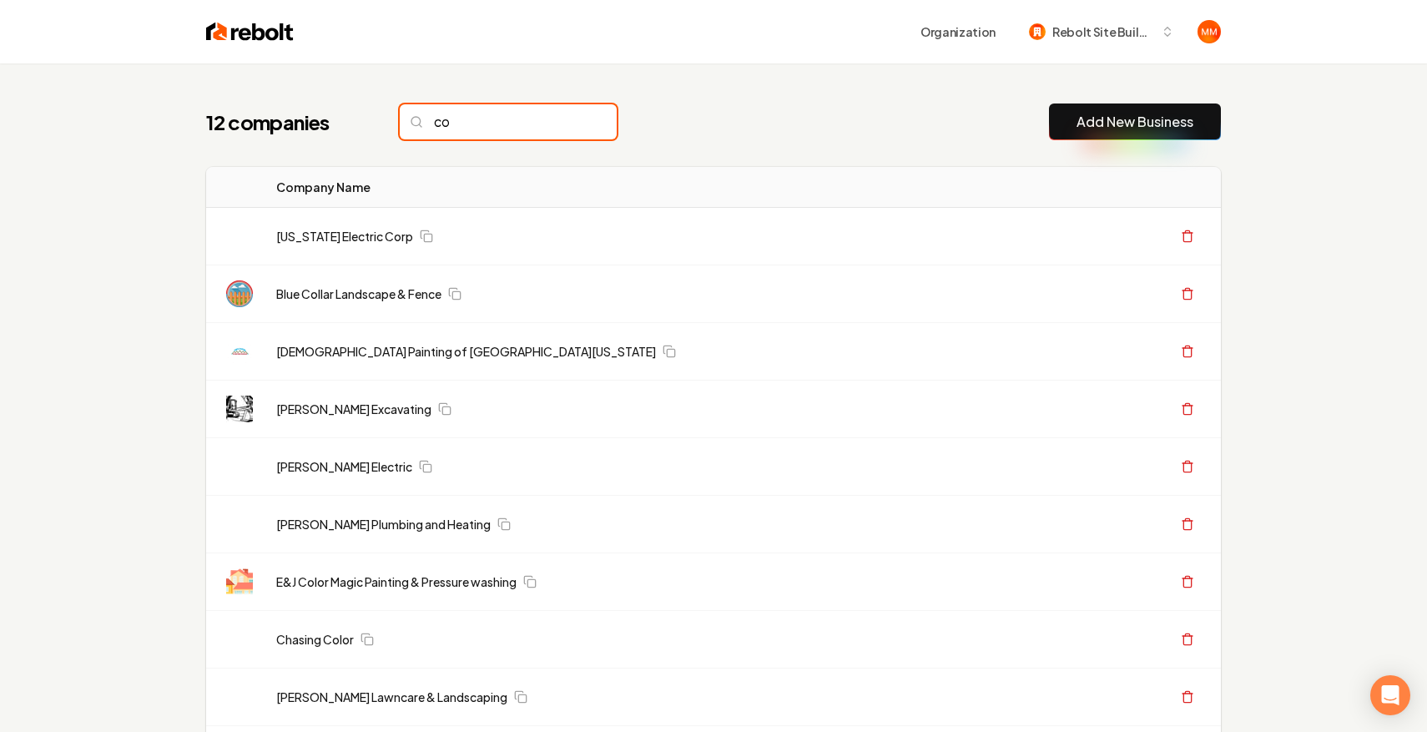
type input "c"
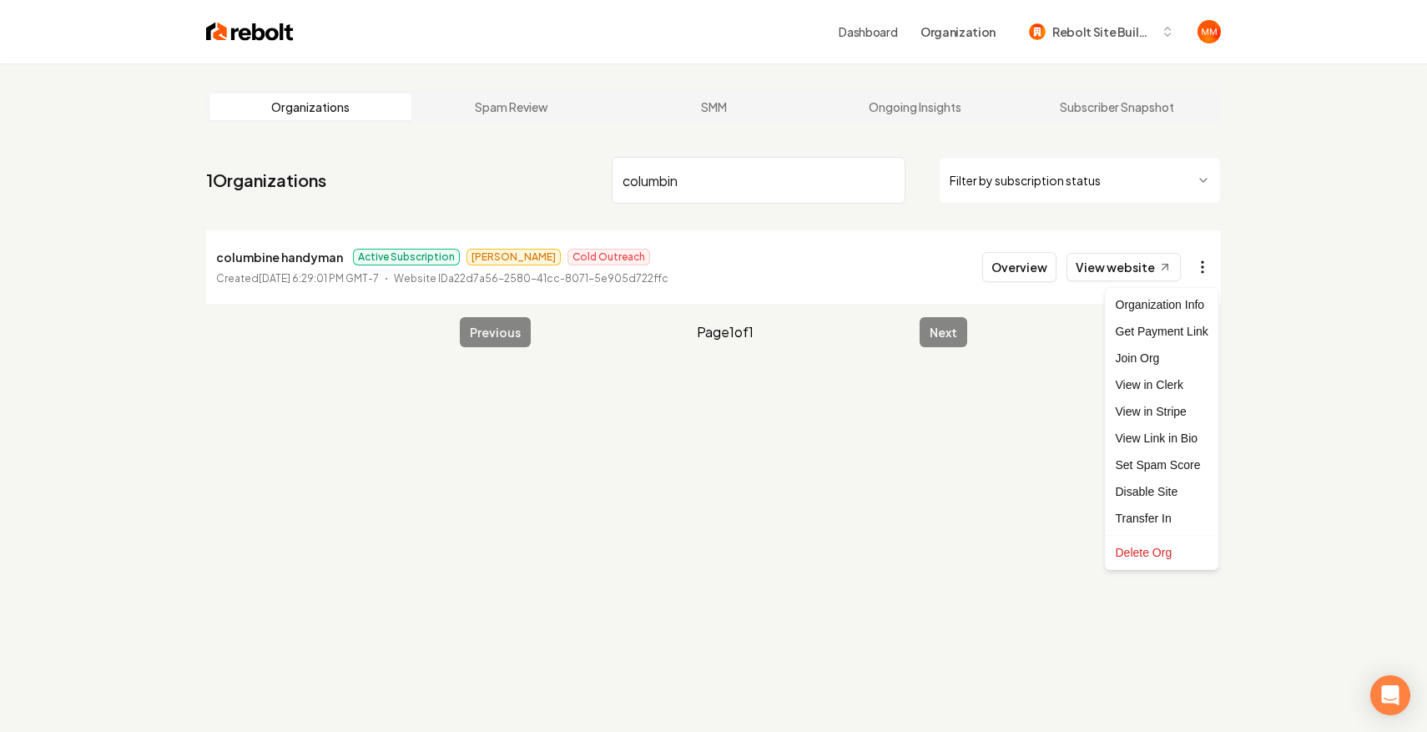
click at [1204, 275] on html "Dashboard Organization Rebolt Site Builder Organizations Spam Review SMM Ongoin…" at bounding box center [713, 366] width 1427 height 732
click at [1076, 433] on html "Dashboard Organization Rebolt Site Builder Organizations Spam Review SMM Ongoin…" at bounding box center [713, 366] width 1427 height 732
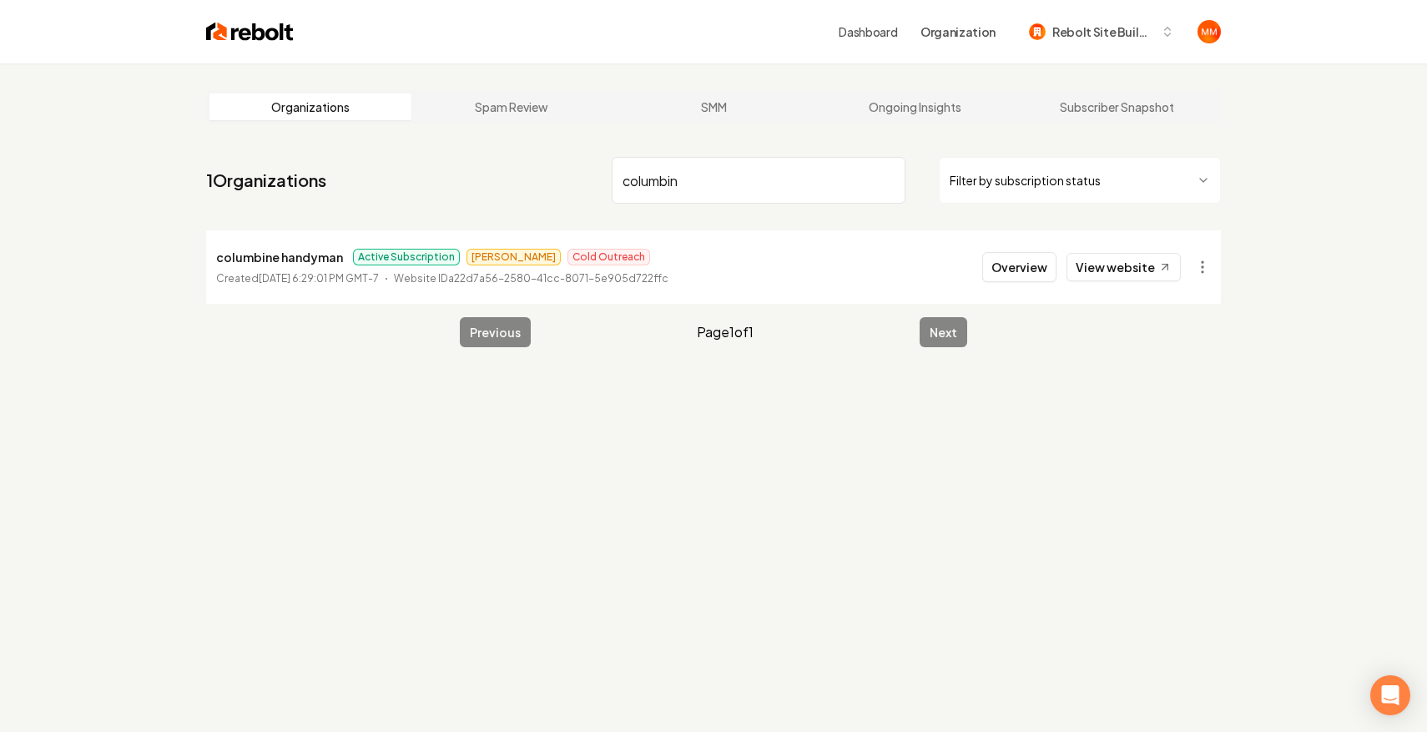
drag, startPoint x: 723, startPoint y: 184, endPoint x: 422, endPoint y: 176, distance: 301.4
click at [422, 176] on nav "1 Organizations columbin Filter by subscription status" at bounding box center [713, 186] width 1015 height 73
type input "d&g"
click at [1001, 269] on button "Overview" at bounding box center [1019, 267] width 74 height 30
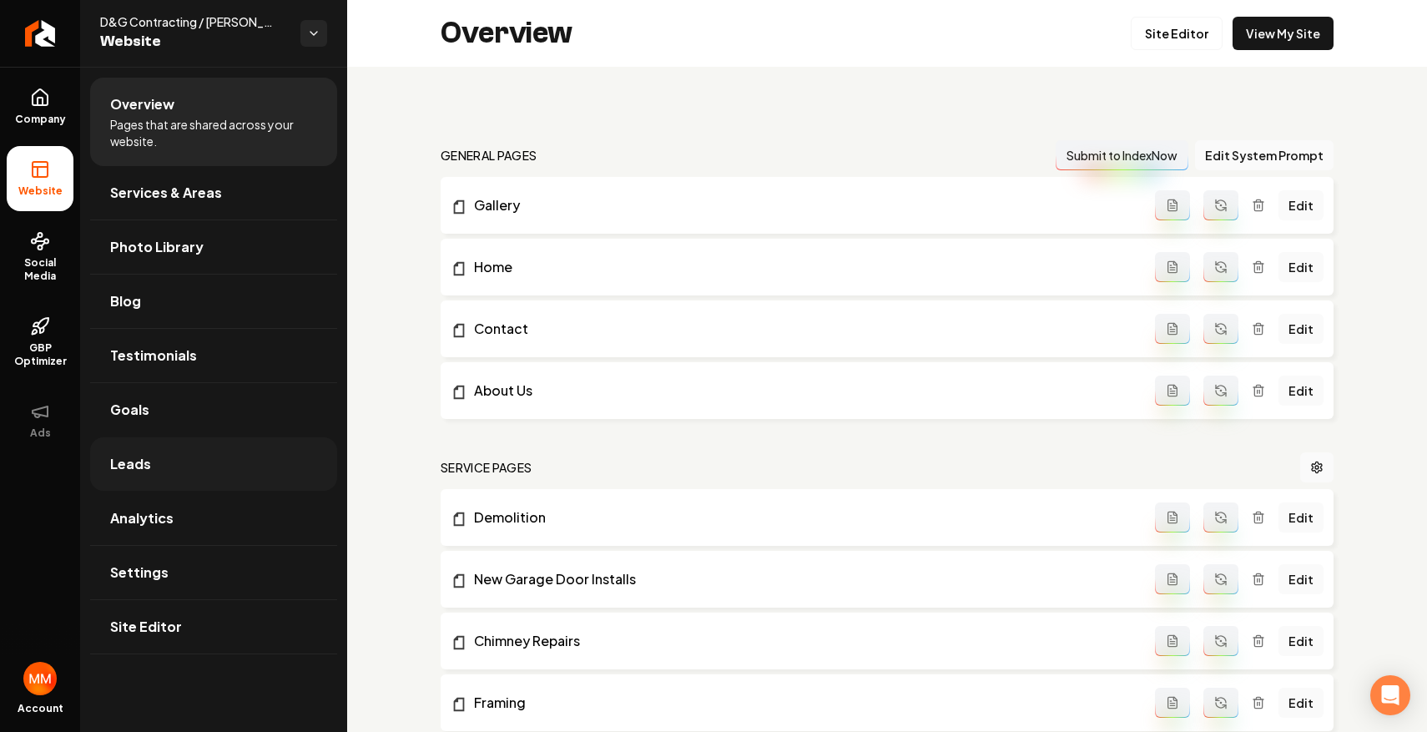
click at [269, 468] on link "Leads" at bounding box center [213, 463] width 247 height 53
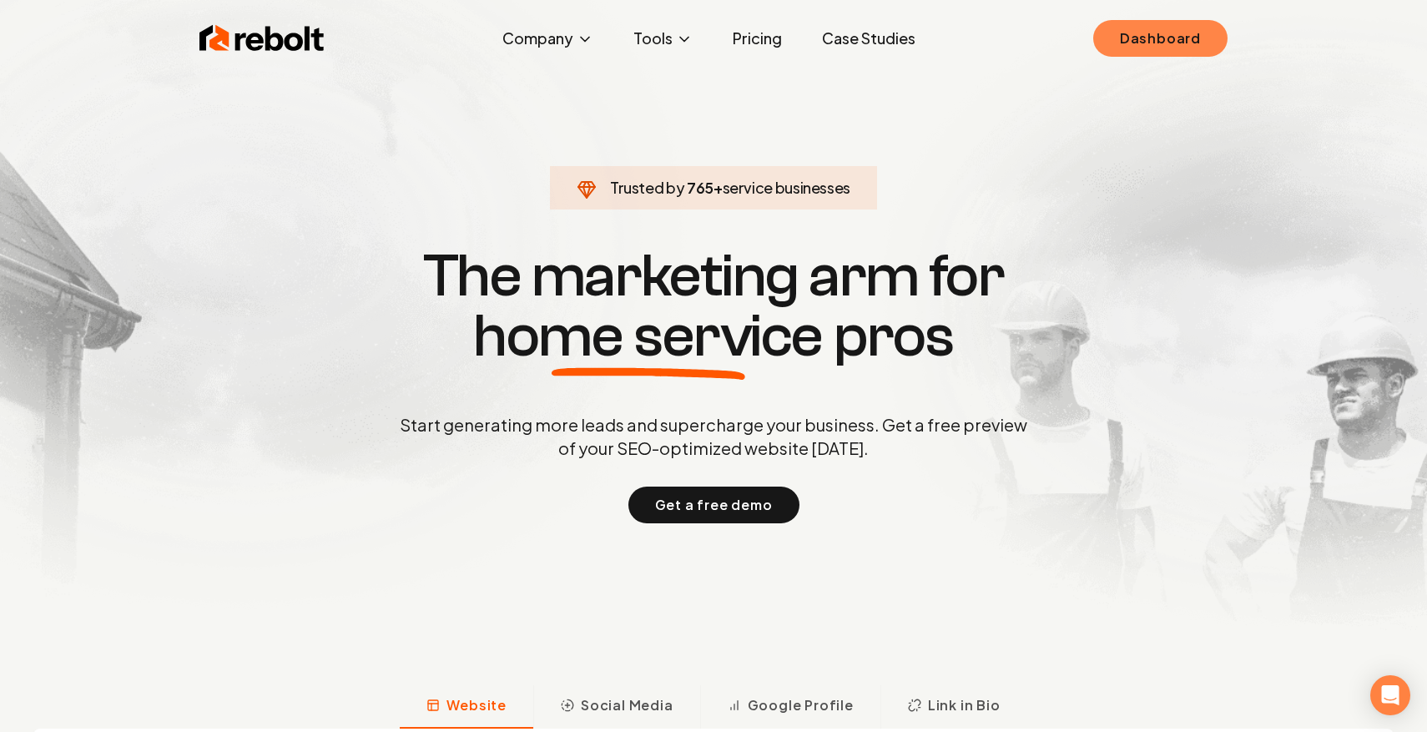
click at [1114, 50] on link "Dashboard" at bounding box center [1160, 38] width 134 height 37
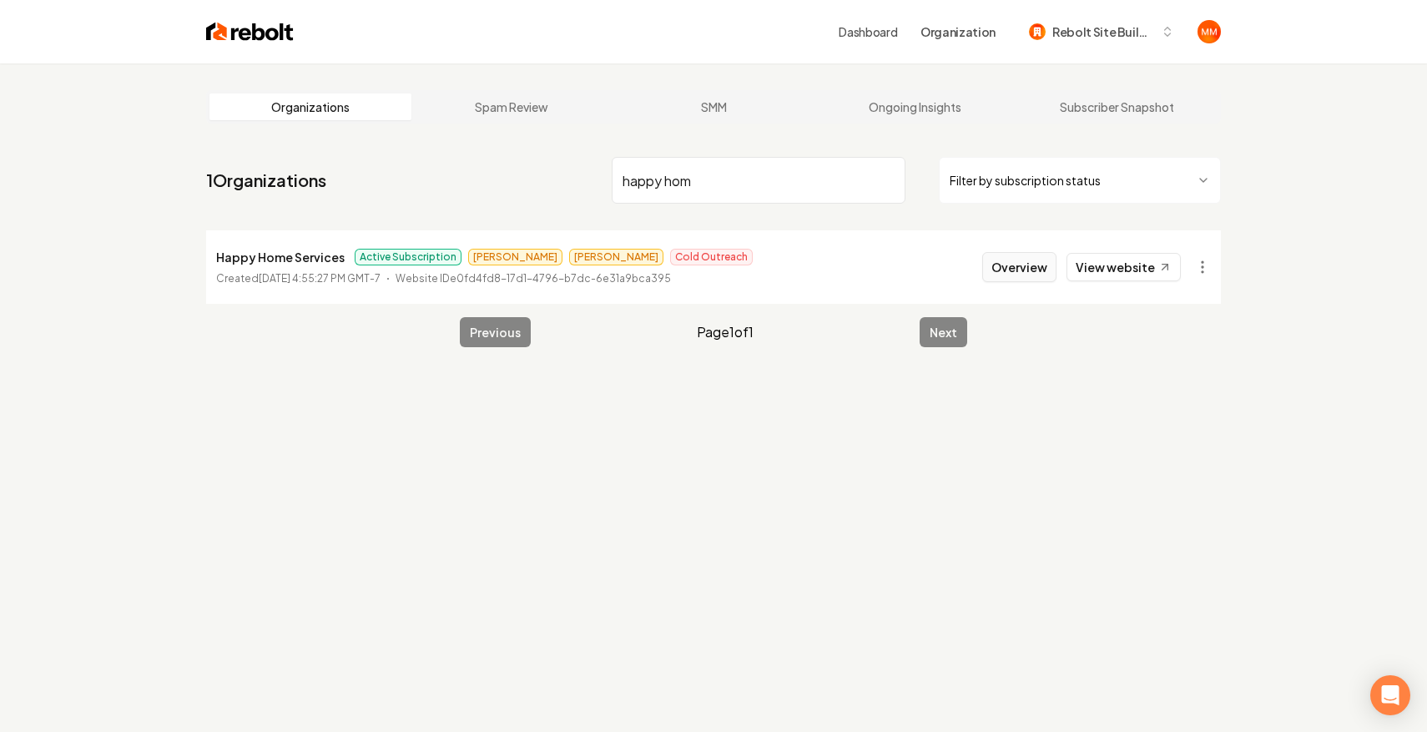
type input "happy hom"
click at [1009, 263] on button "Overview" at bounding box center [1019, 267] width 74 height 30
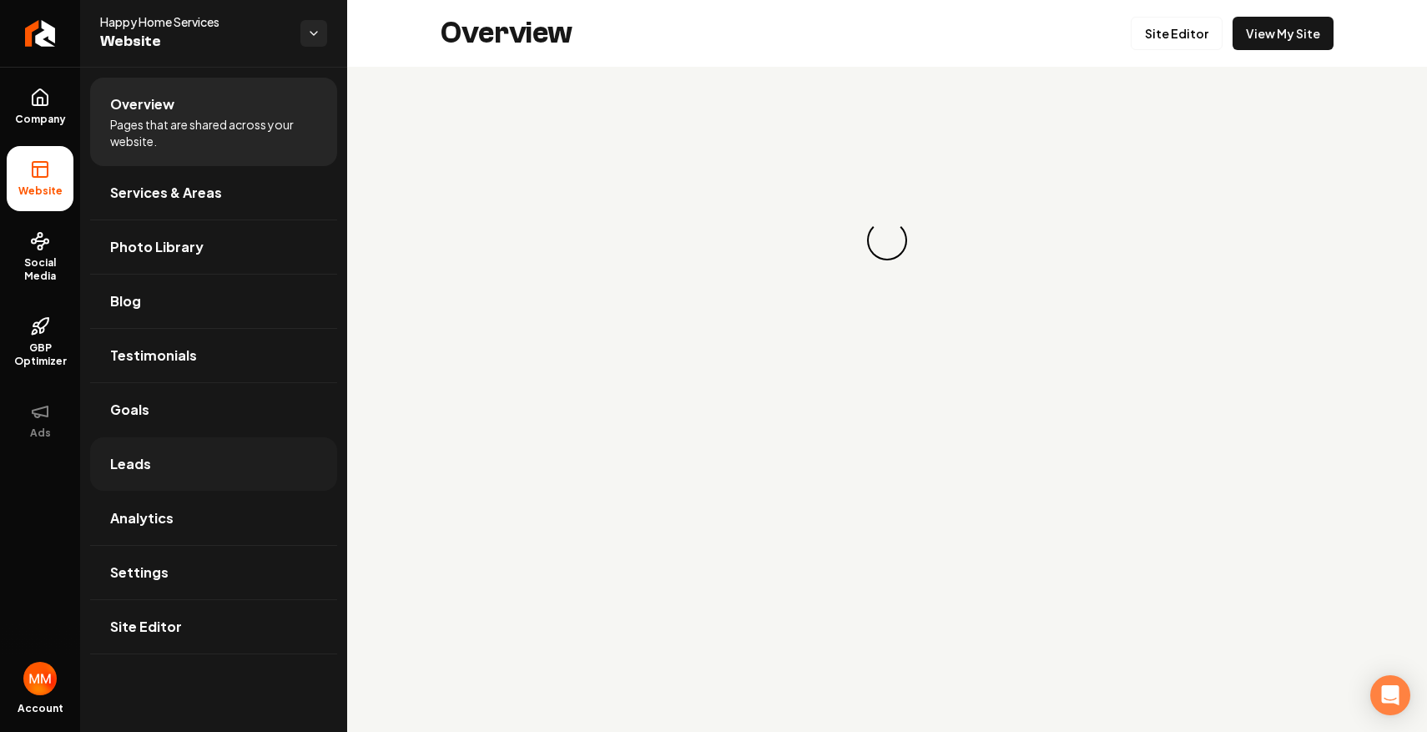
click at [235, 456] on link "Leads" at bounding box center [213, 463] width 247 height 53
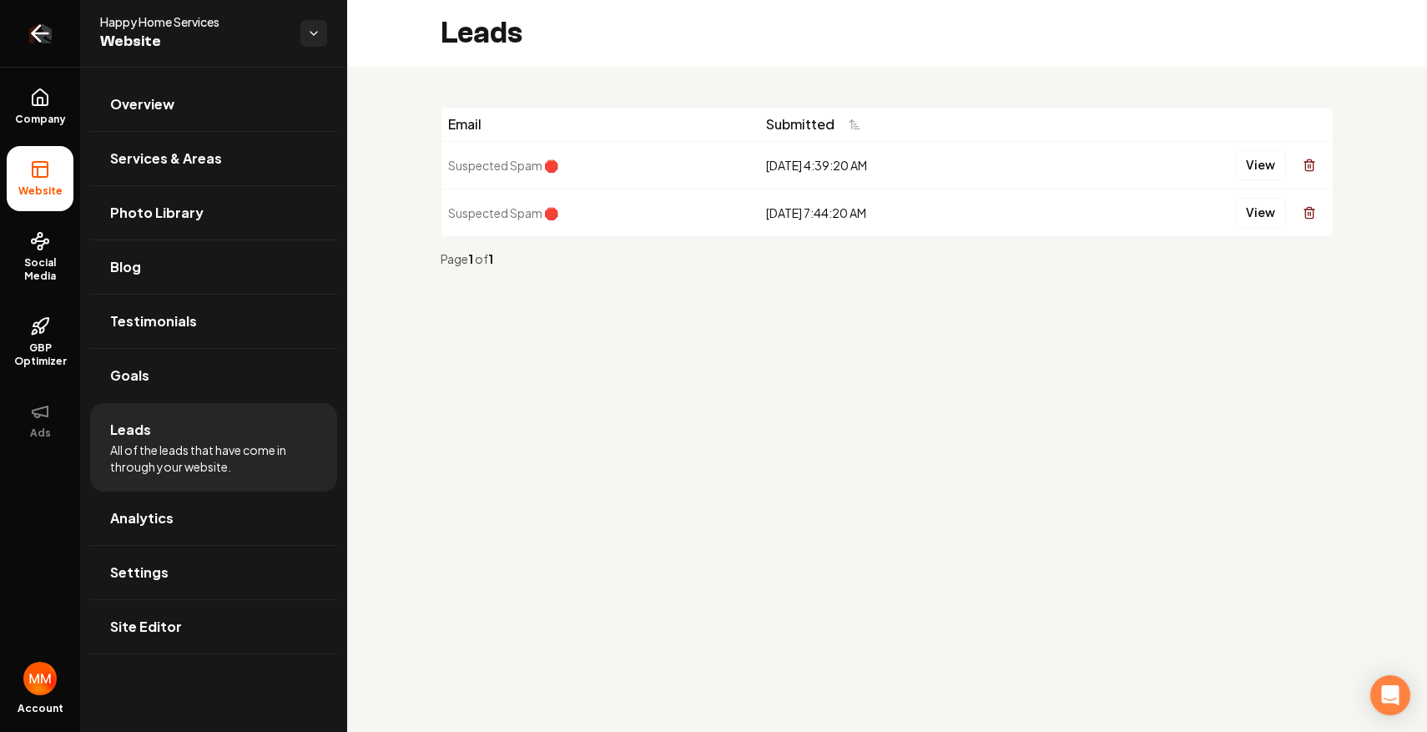
click at [47, 30] on icon "Return to dashboard" at bounding box center [40, 33] width 27 height 27
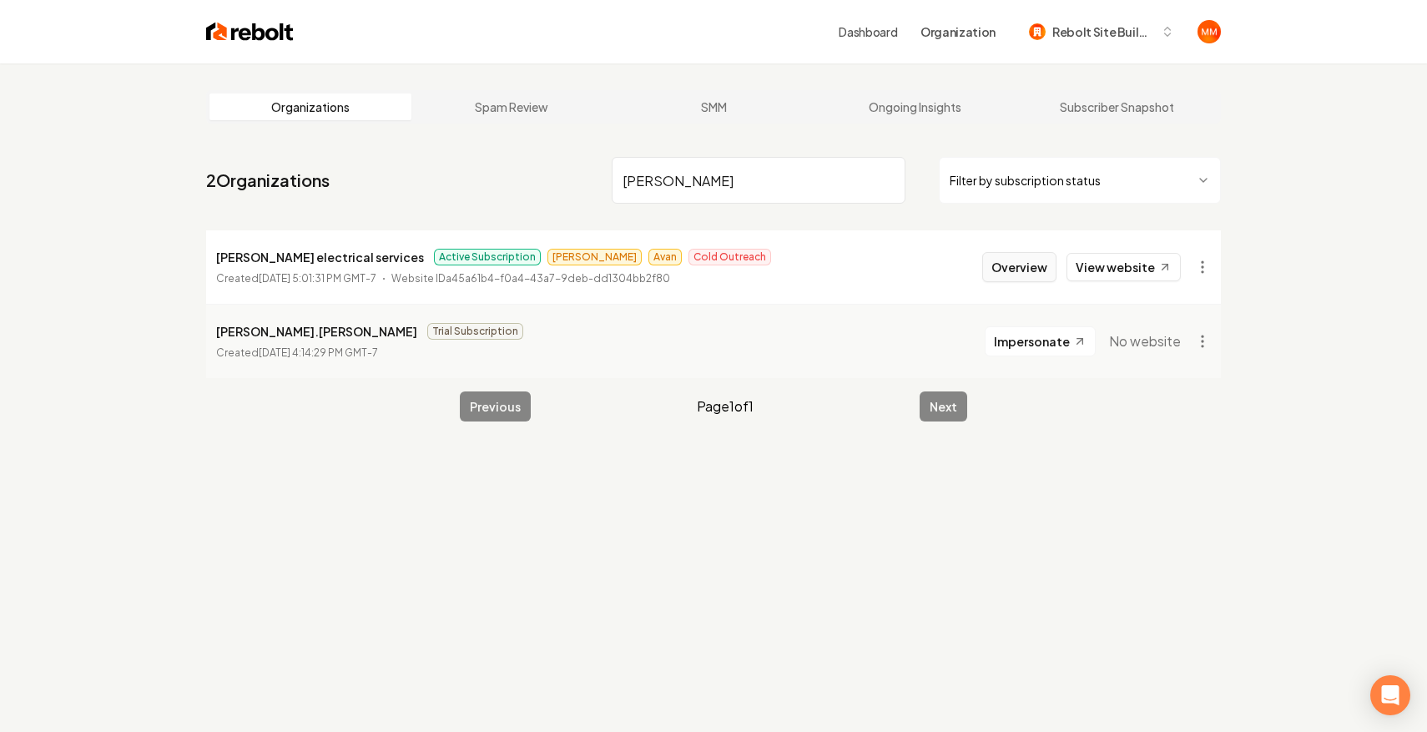
type input "ruben"
click at [1013, 265] on button "Overview" at bounding box center [1019, 267] width 74 height 30
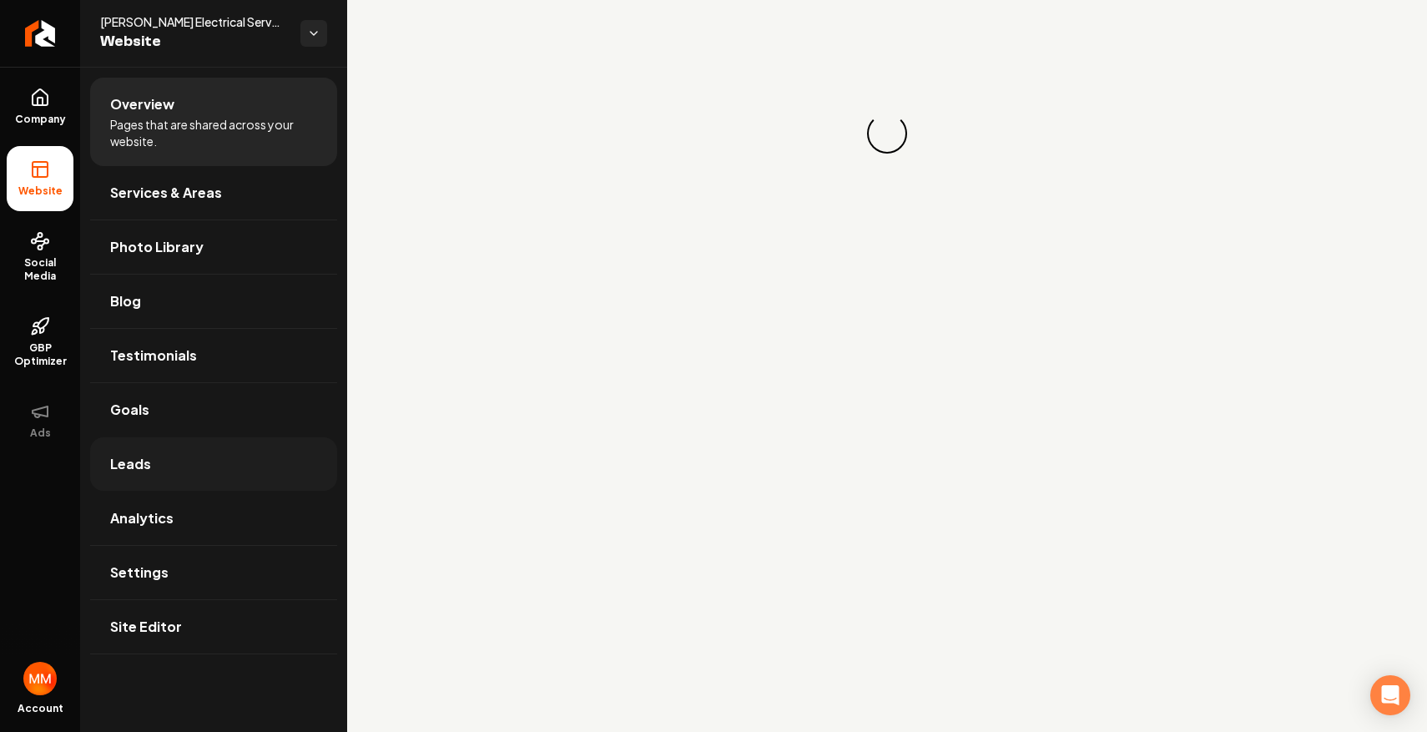
click at [269, 452] on link "Leads" at bounding box center [213, 463] width 247 height 53
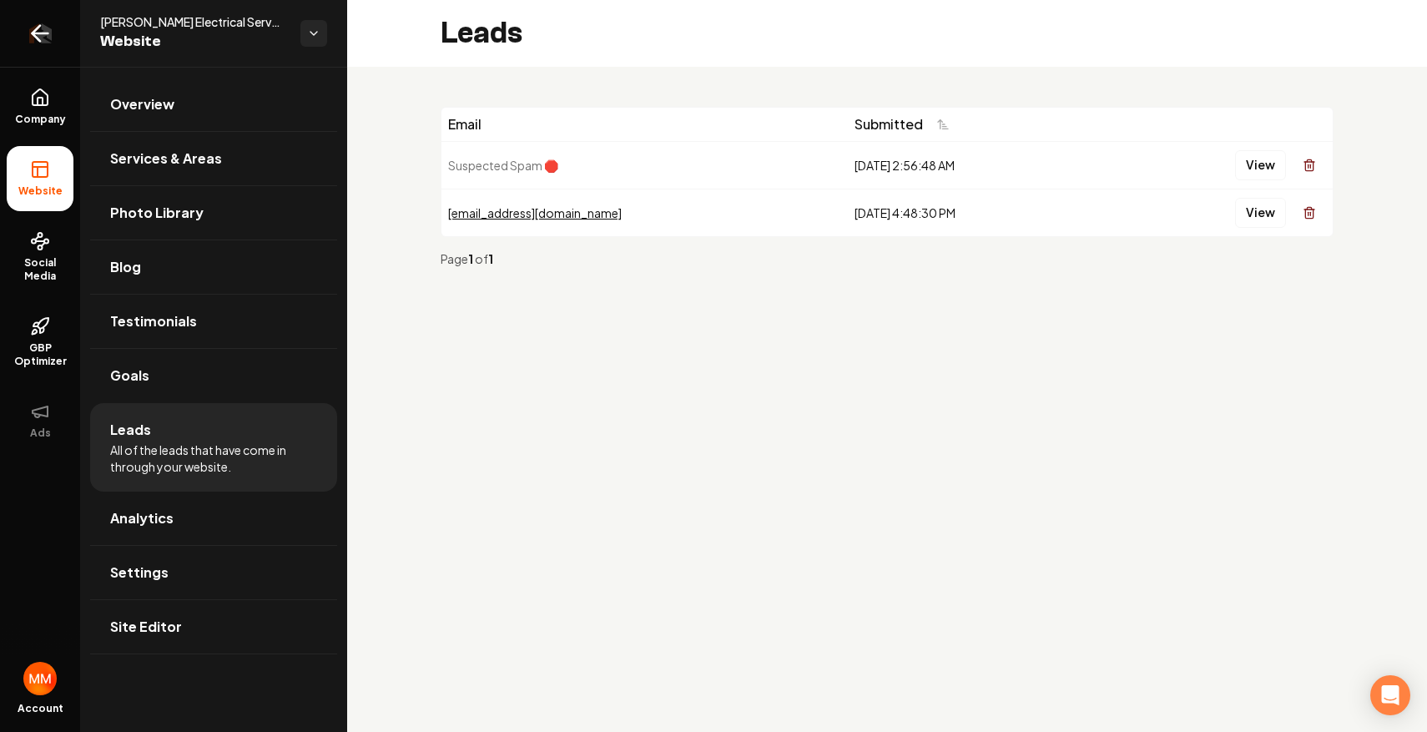
click at [36, 27] on icon "Return to dashboard" at bounding box center [40, 33] width 27 height 27
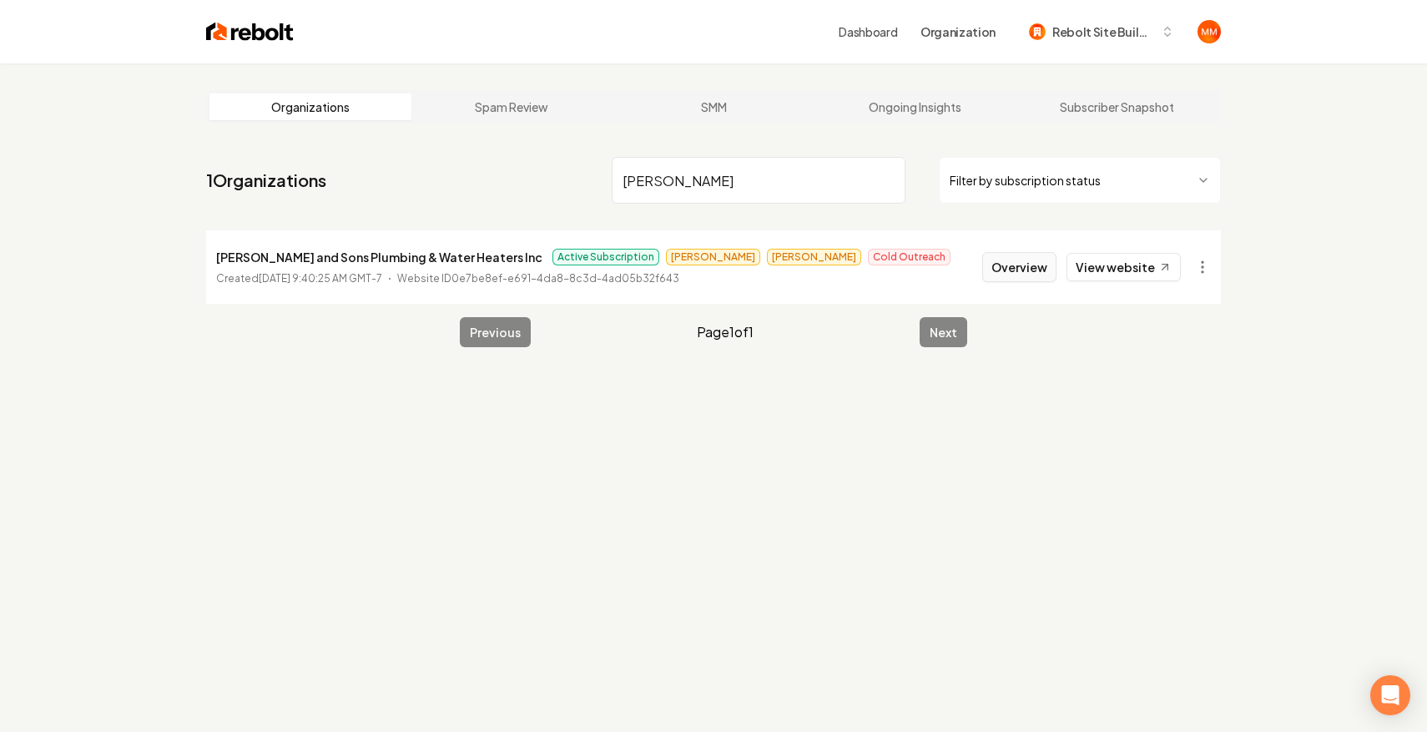
type input "neil"
click at [1044, 268] on button "Overview" at bounding box center [1019, 267] width 74 height 30
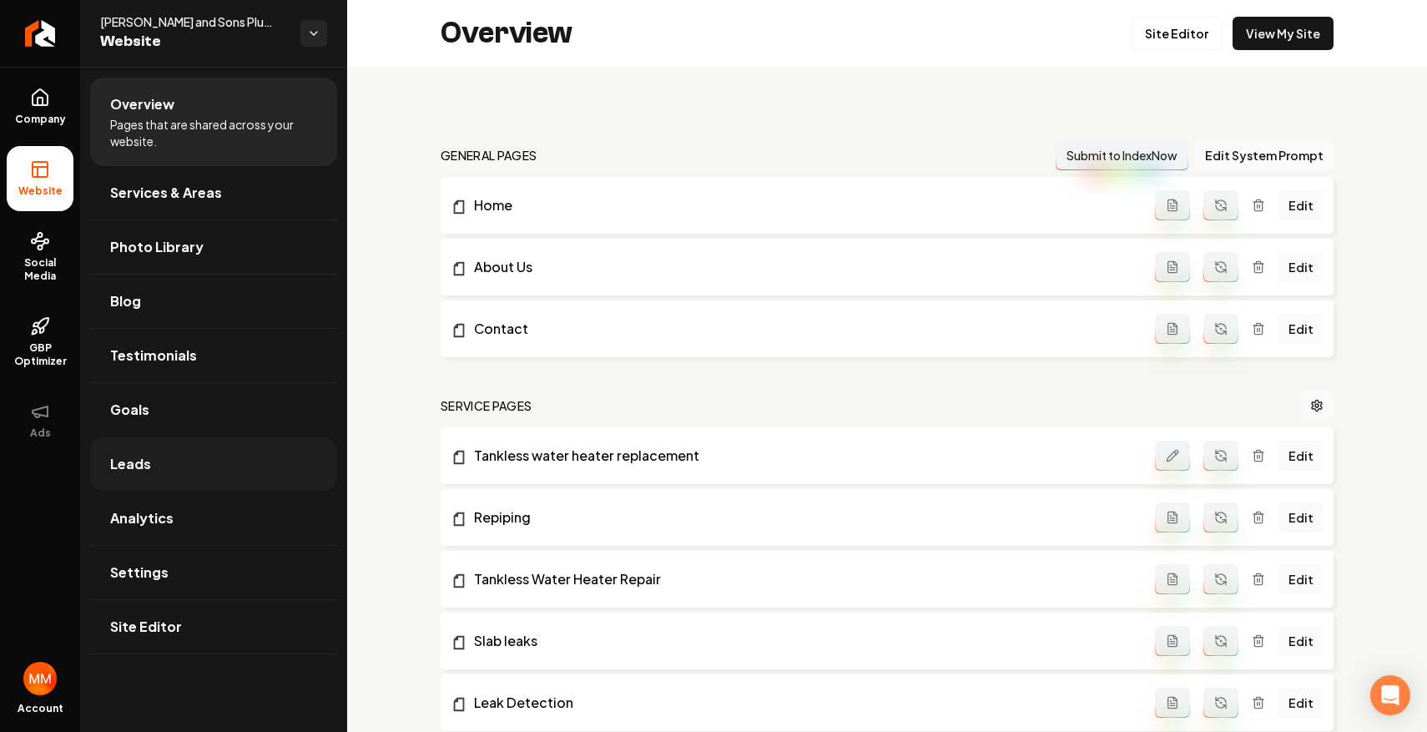
click at [295, 449] on link "Leads" at bounding box center [213, 463] width 247 height 53
